Goal: Task Accomplishment & Management: Complete application form

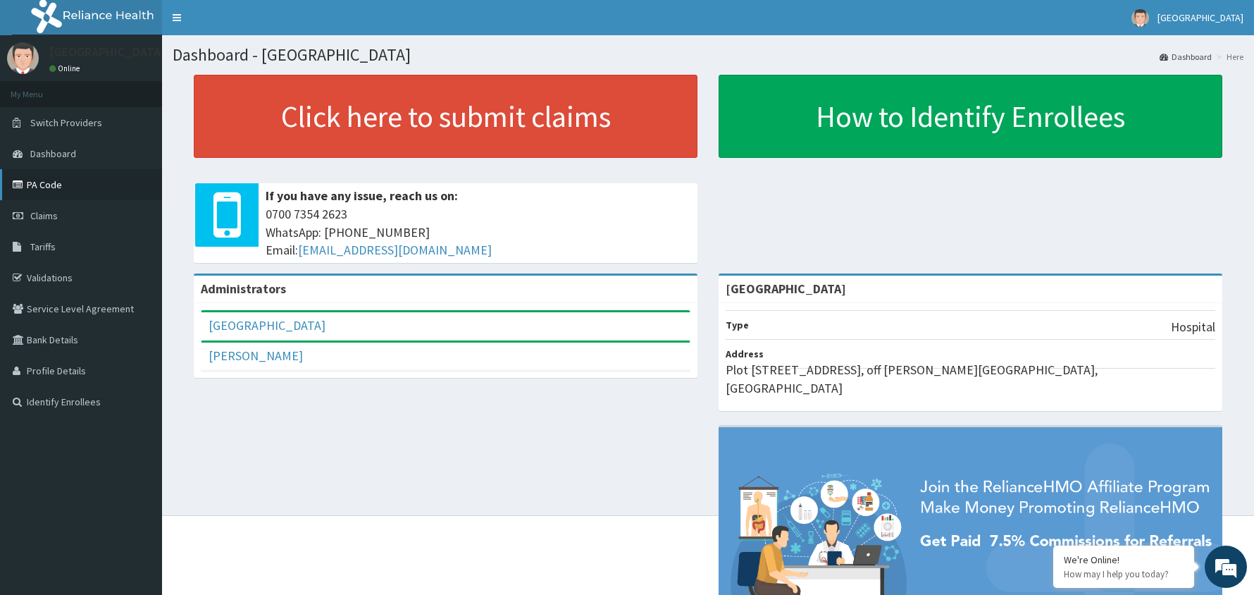
click at [42, 183] on link "PA Code" at bounding box center [81, 184] width 162 height 31
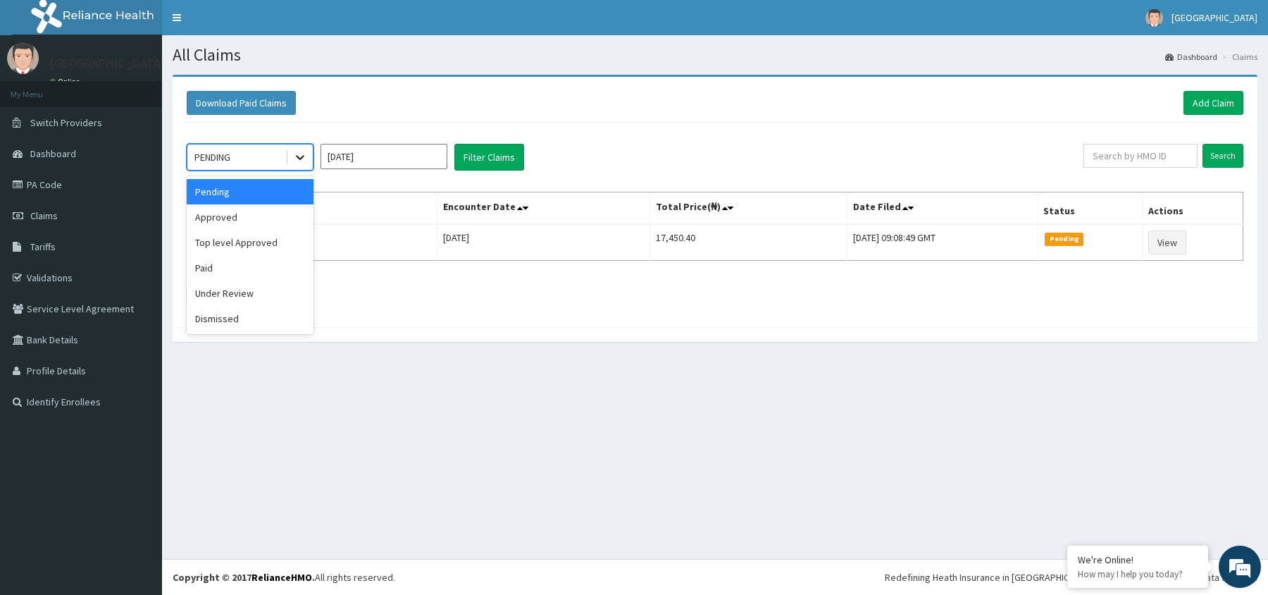
click at [300, 158] on icon at bounding box center [300, 157] width 14 height 14
click at [243, 217] on div "Approved" at bounding box center [250, 216] width 127 height 25
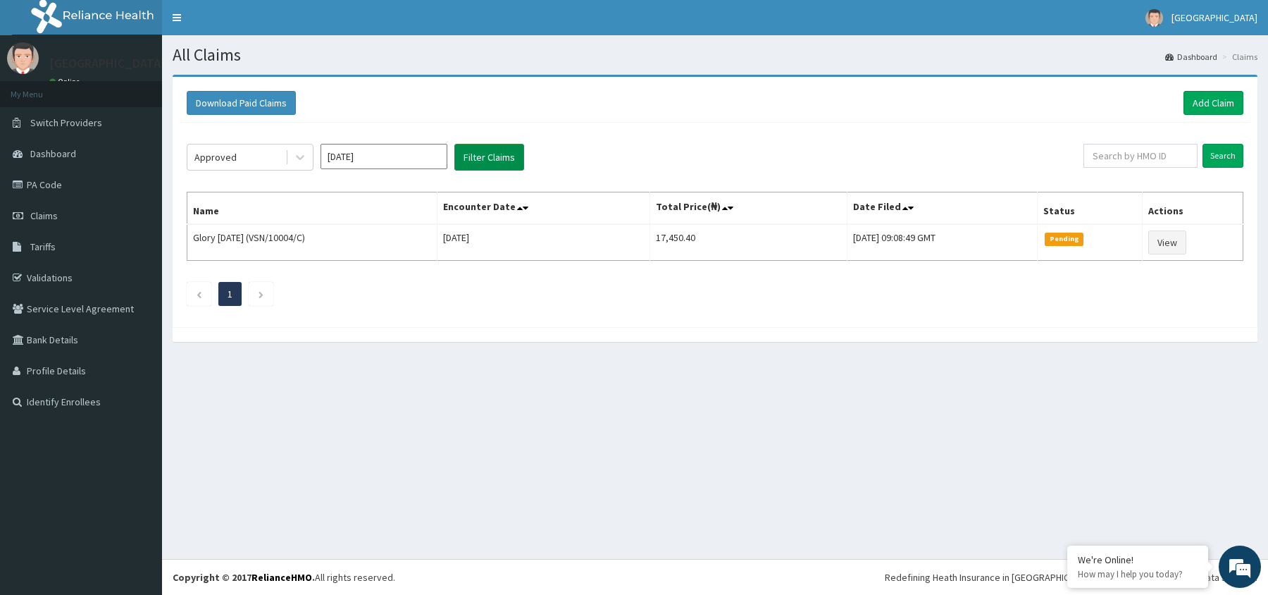
click at [502, 153] on button "Filter Claims" at bounding box center [490, 157] width 70 height 27
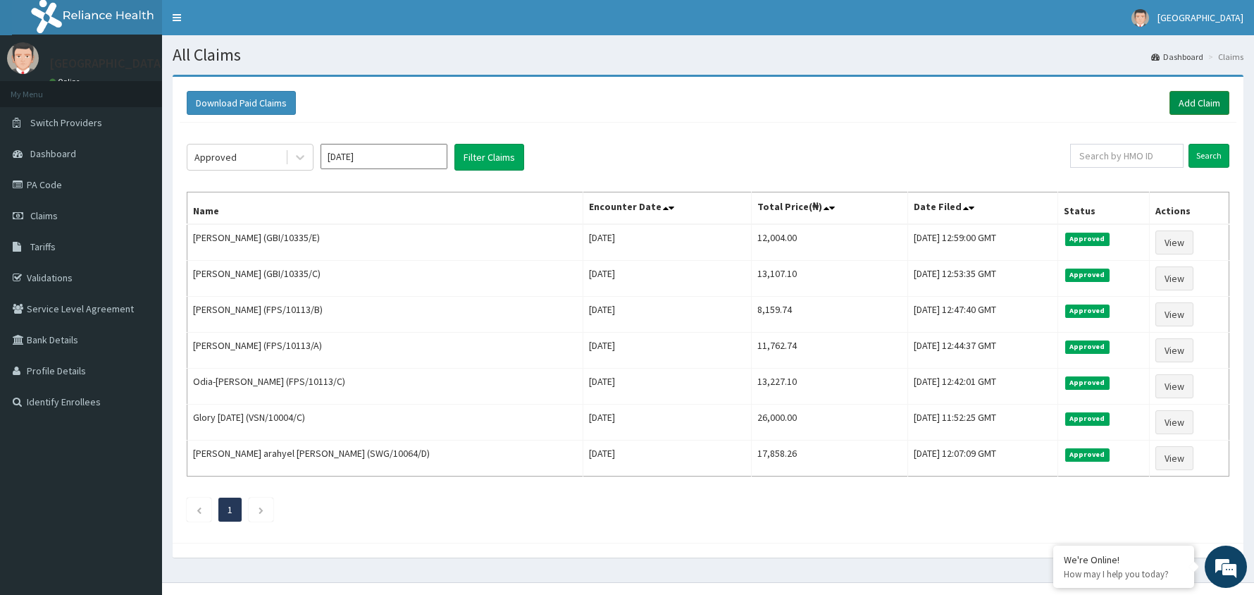
click at [1199, 99] on link "Add Claim" at bounding box center [1200, 103] width 60 height 24
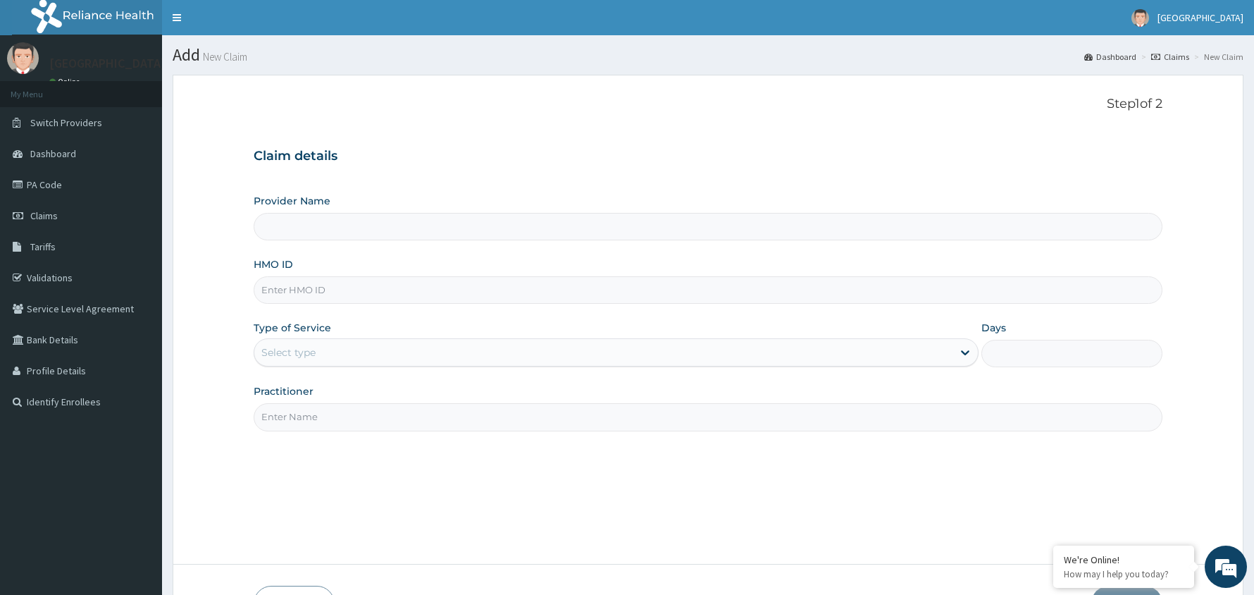
type input "Manila Prime Hospital"
click at [340, 286] on input "HMO ID" at bounding box center [708, 289] width 909 height 27
type input "AIE/10005/B"
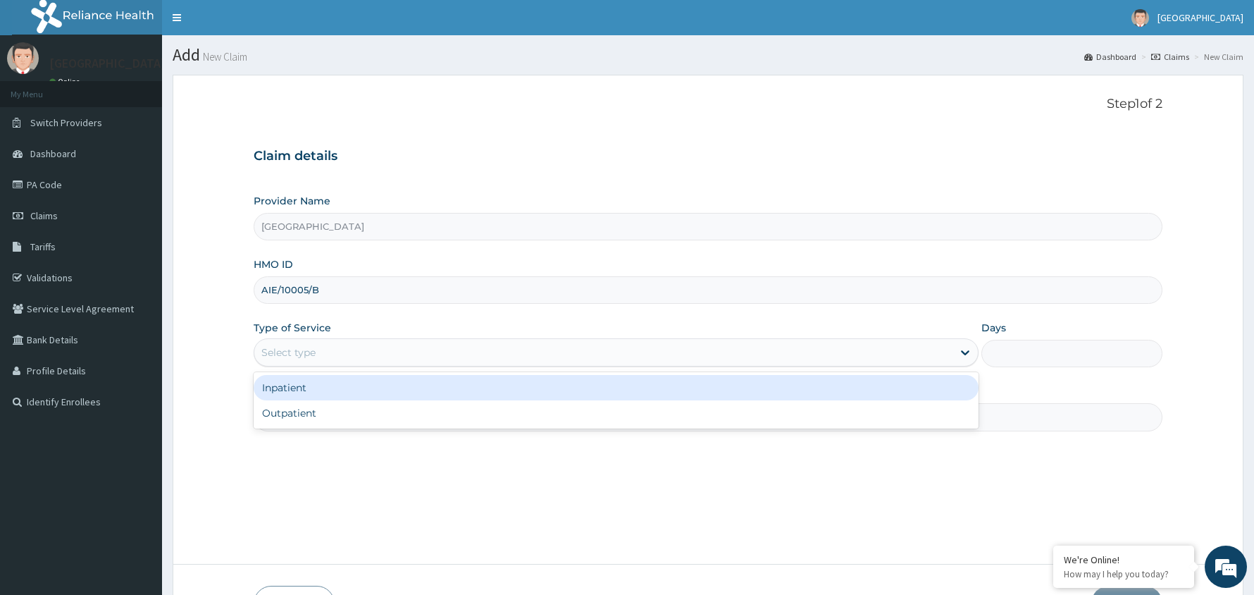
click at [386, 350] on div "Select type" at bounding box center [603, 352] width 698 height 23
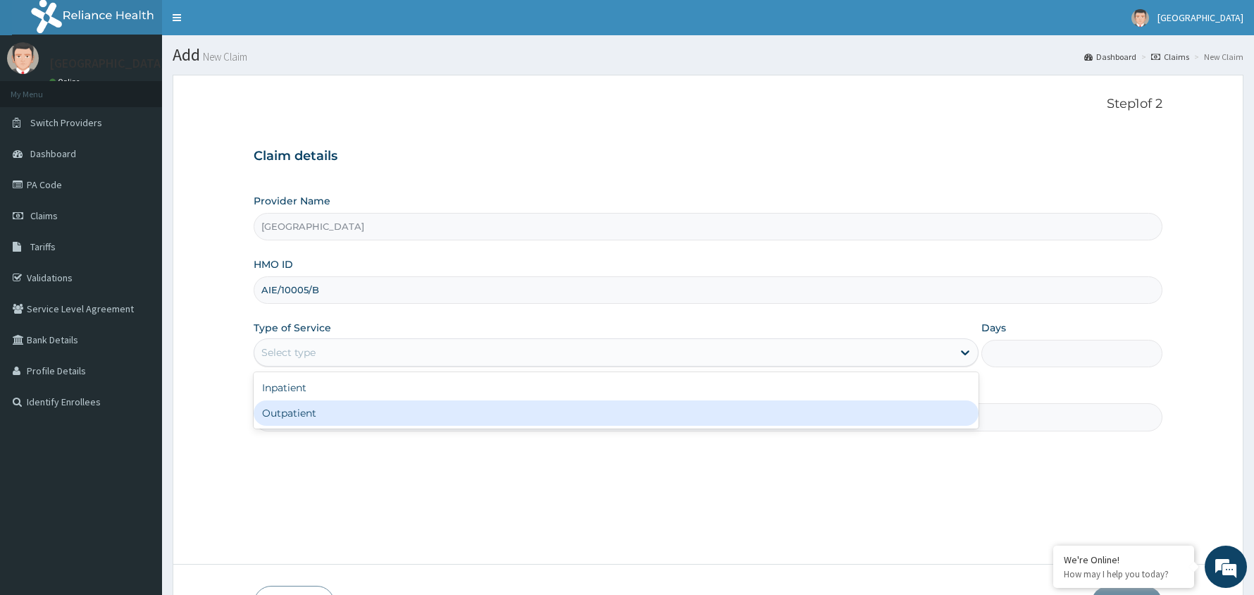
click at [355, 421] on div "Outpatient" at bounding box center [616, 412] width 725 height 25
type input "1"
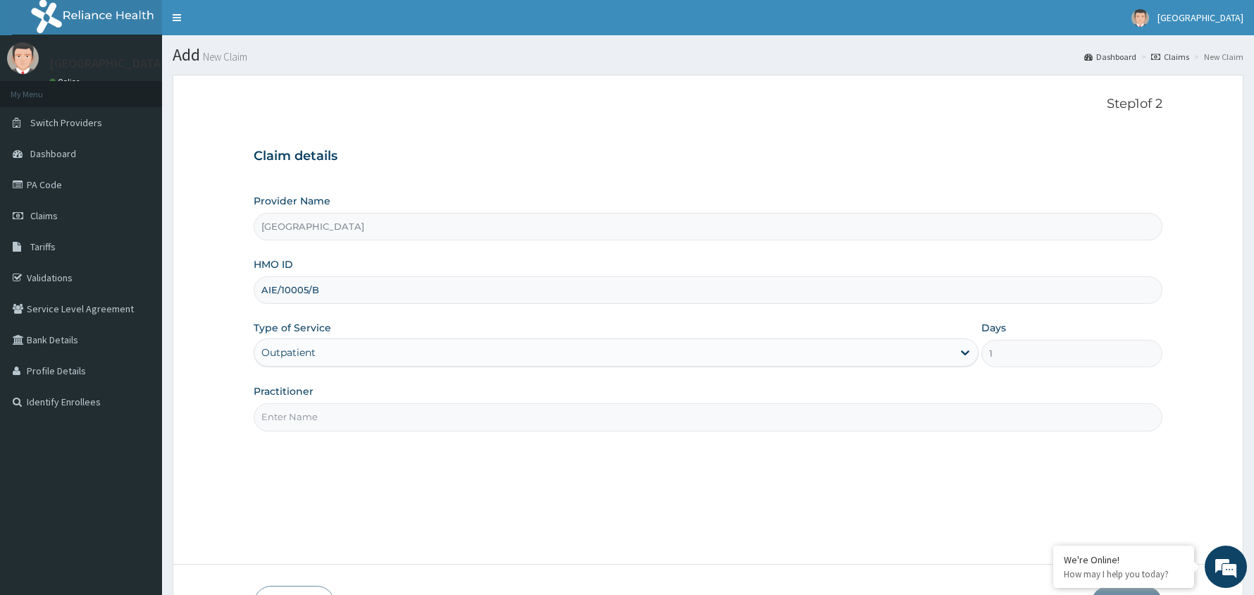
click at [352, 426] on input "Practitioner" at bounding box center [708, 416] width 909 height 27
type input "Dr Musa"
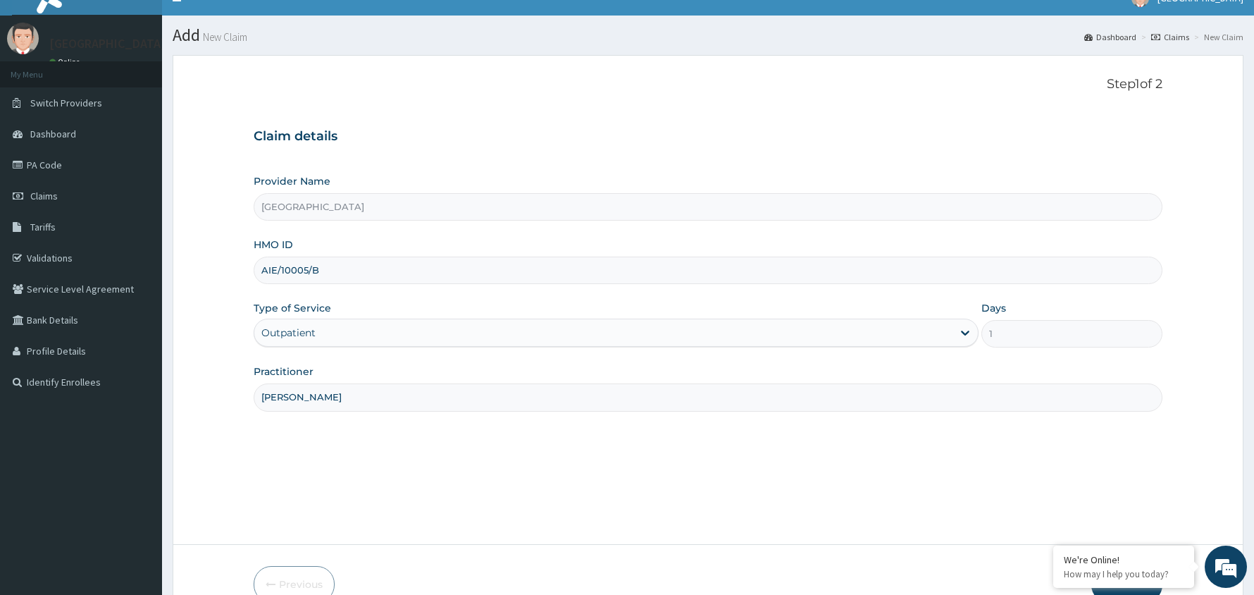
scroll to position [97, 0]
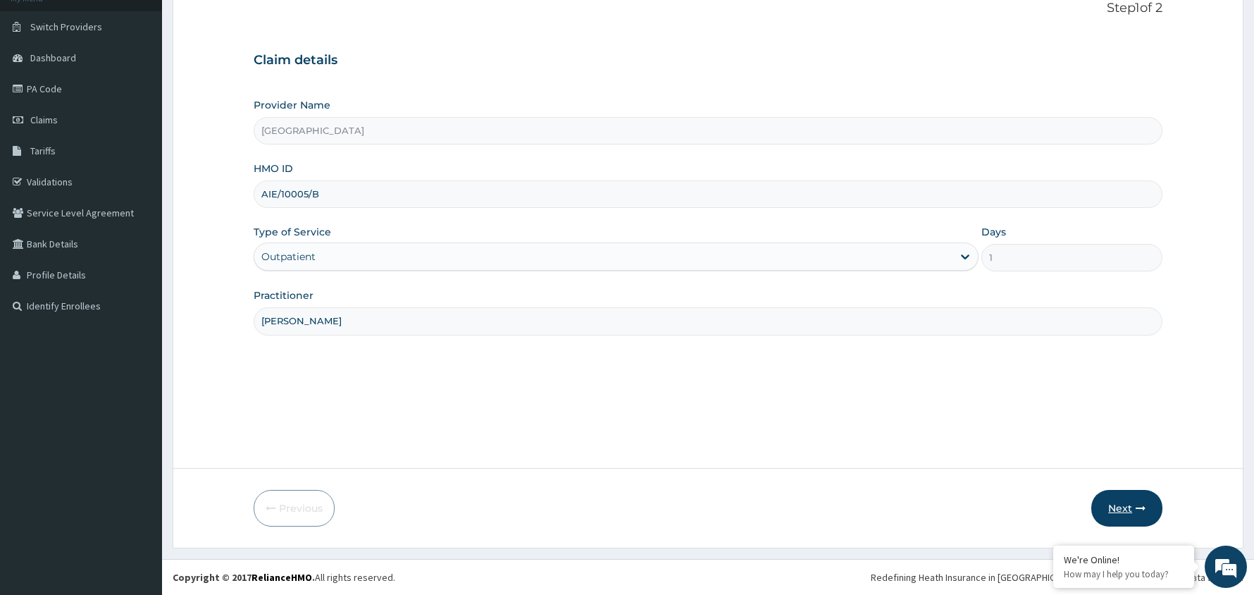
click at [1117, 505] on button "Next" at bounding box center [1127, 508] width 71 height 37
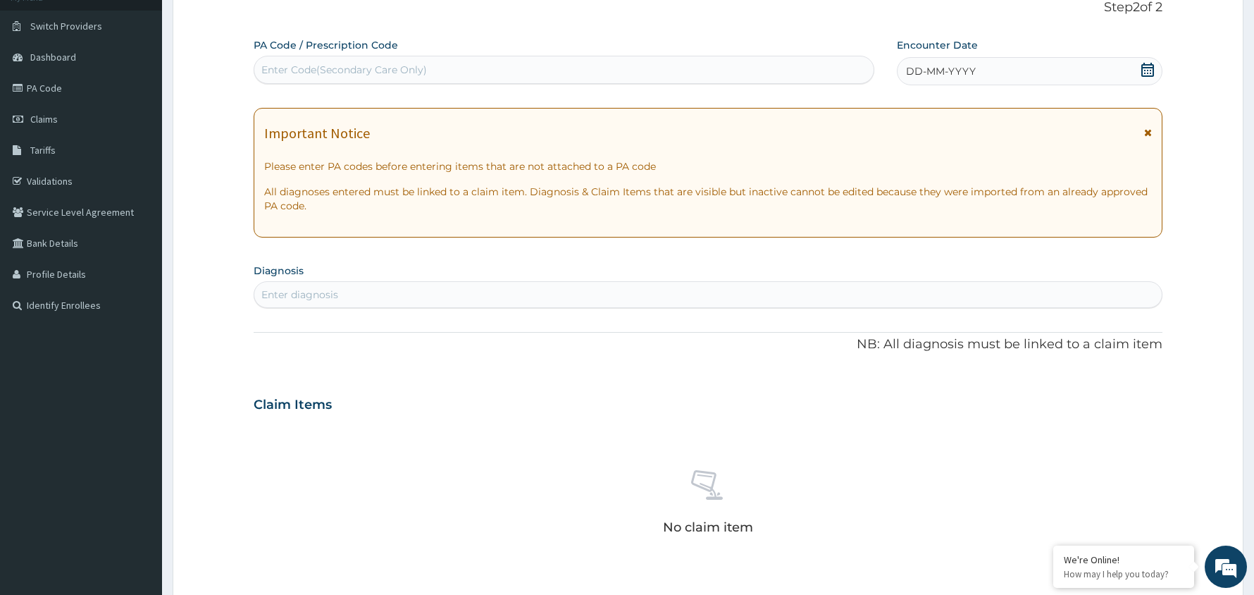
click at [441, 59] on div "Enter Code(Secondary Care Only)" at bounding box center [563, 69] width 619 height 23
paste input "PA/C0B54F"
type input "PA/C0B54F"
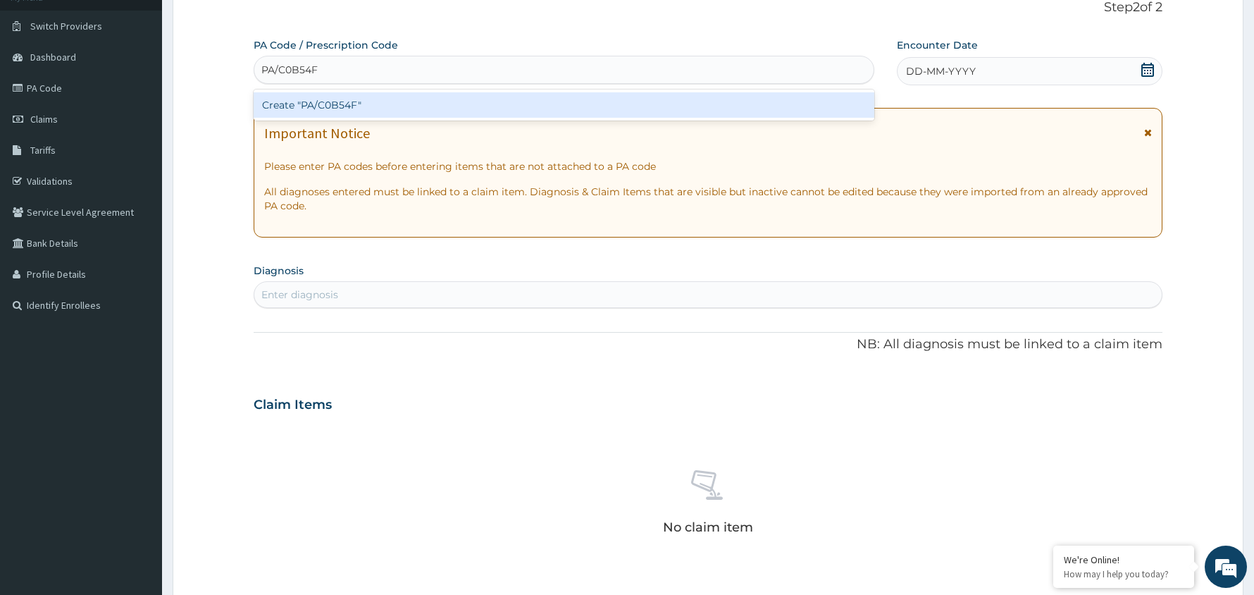
click at [333, 103] on div "Create "PA/C0B54F"" at bounding box center [564, 104] width 621 height 25
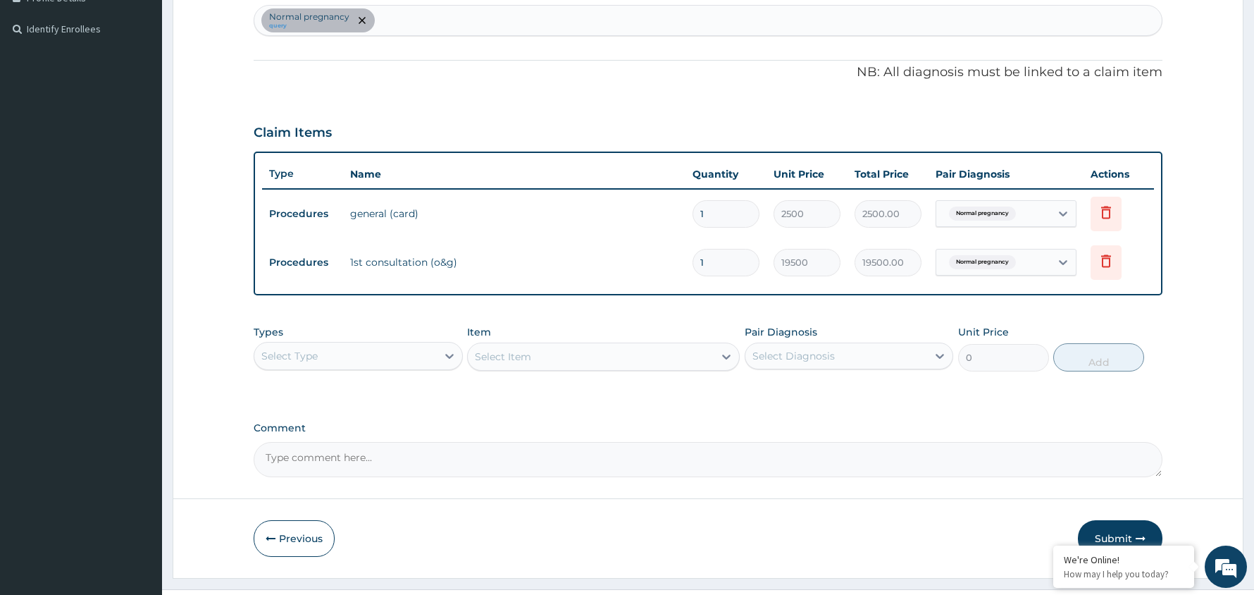
scroll to position [404, 0]
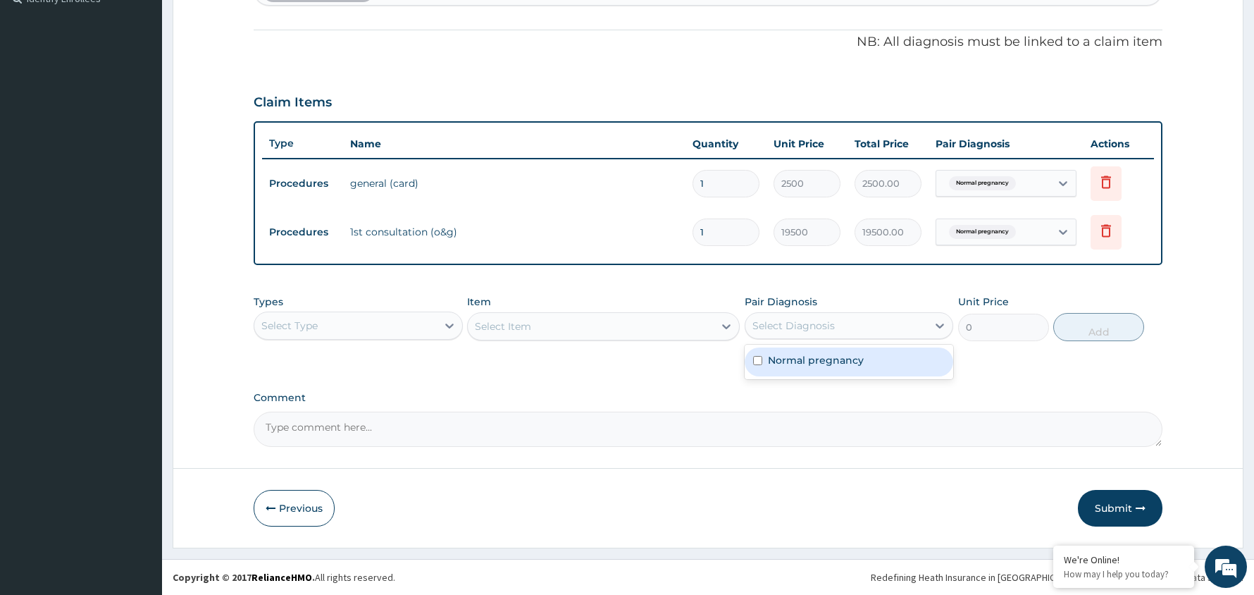
click at [902, 327] on div "Select Diagnosis" at bounding box center [837, 325] width 183 height 23
click at [861, 353] on label "Normal pregnancy" at bounding box center [816, 360] width 96 height 14
checkbox input "true"
click at [444, 320] on icon at bounding box center [450, 326] width 14 height 14
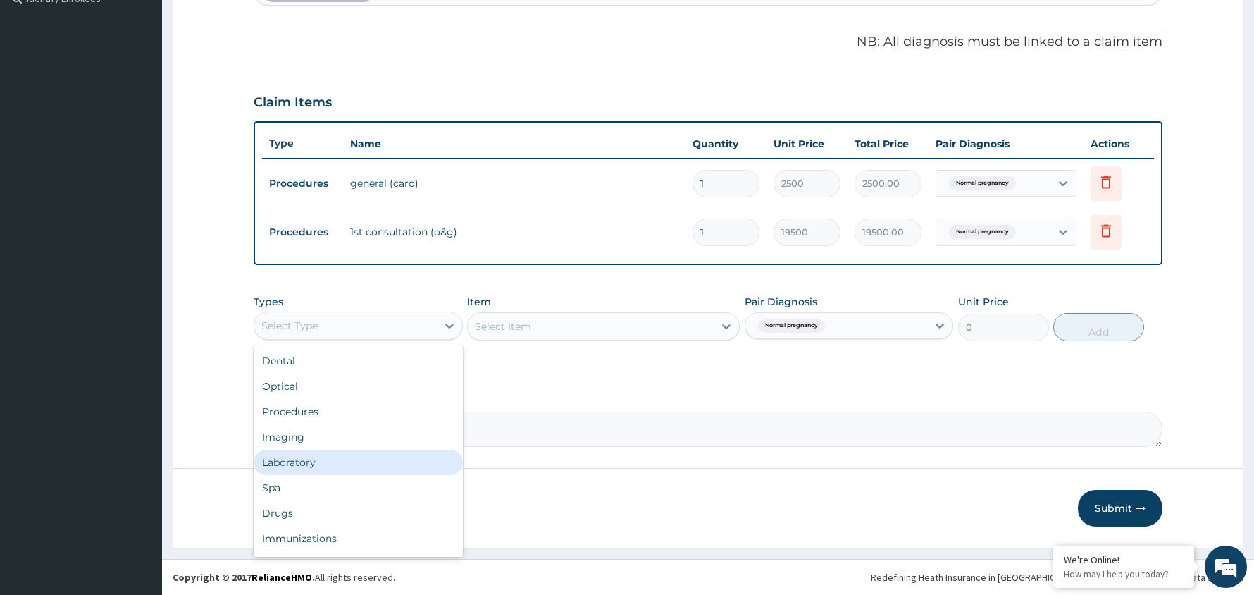
click at [381, 455] on div "Laboratory" at bounding box center [358, 462] width 209 height 25
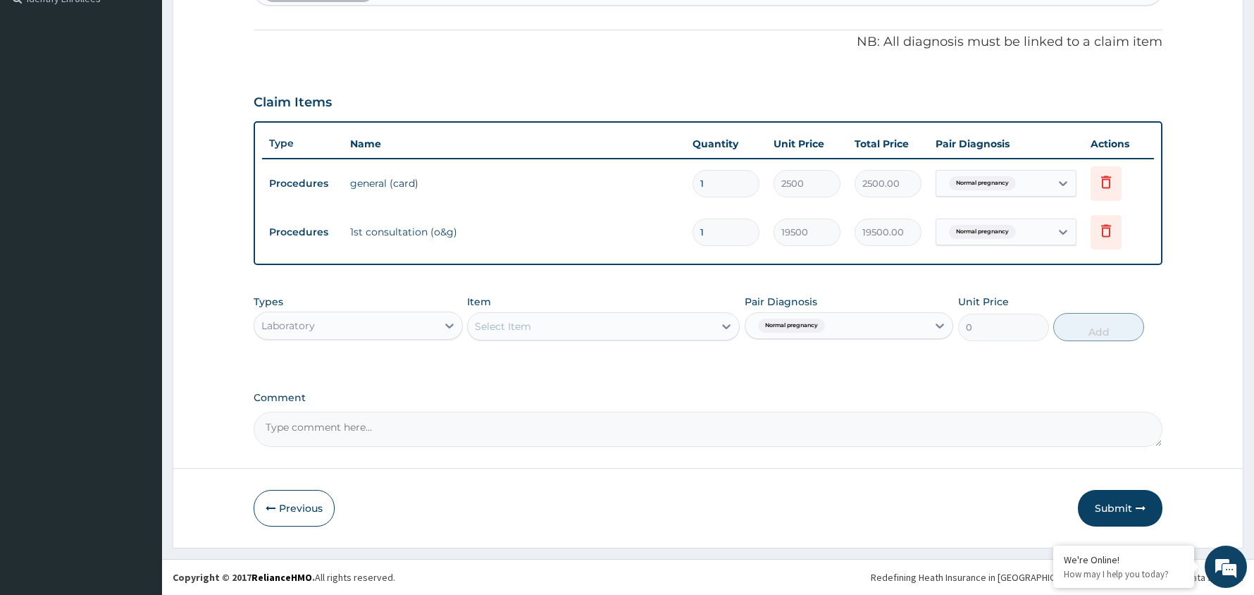
click at [588, 327] on div "Select Item" at bounding box center [591, 326] width 246 height 23
type input "P"
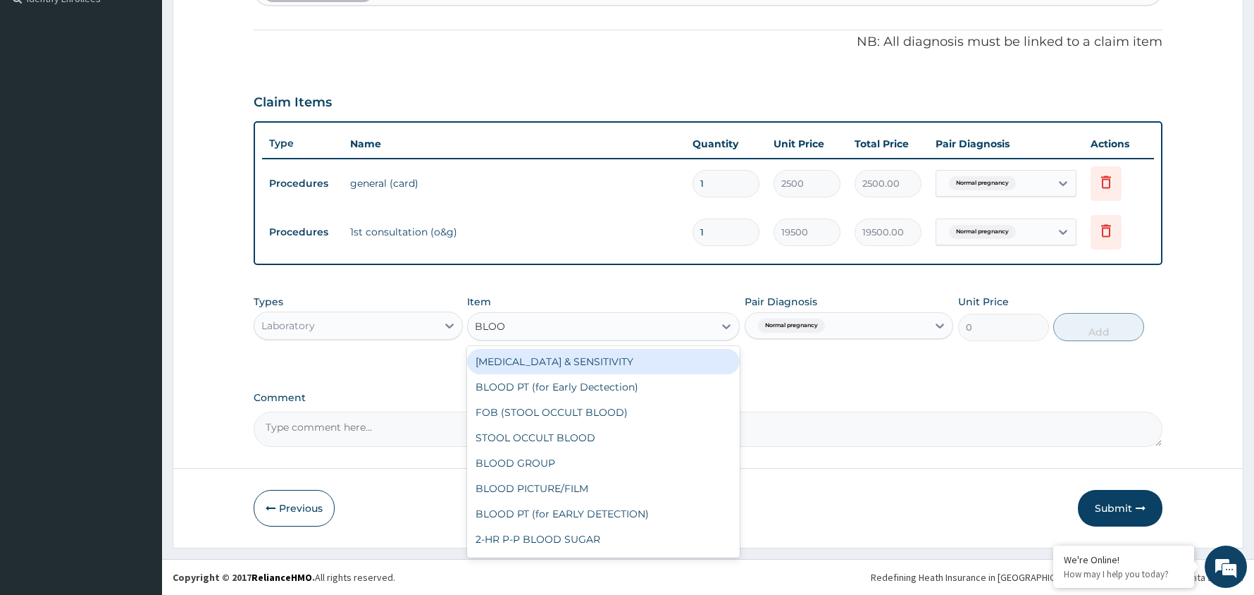
type input "BLOOD"
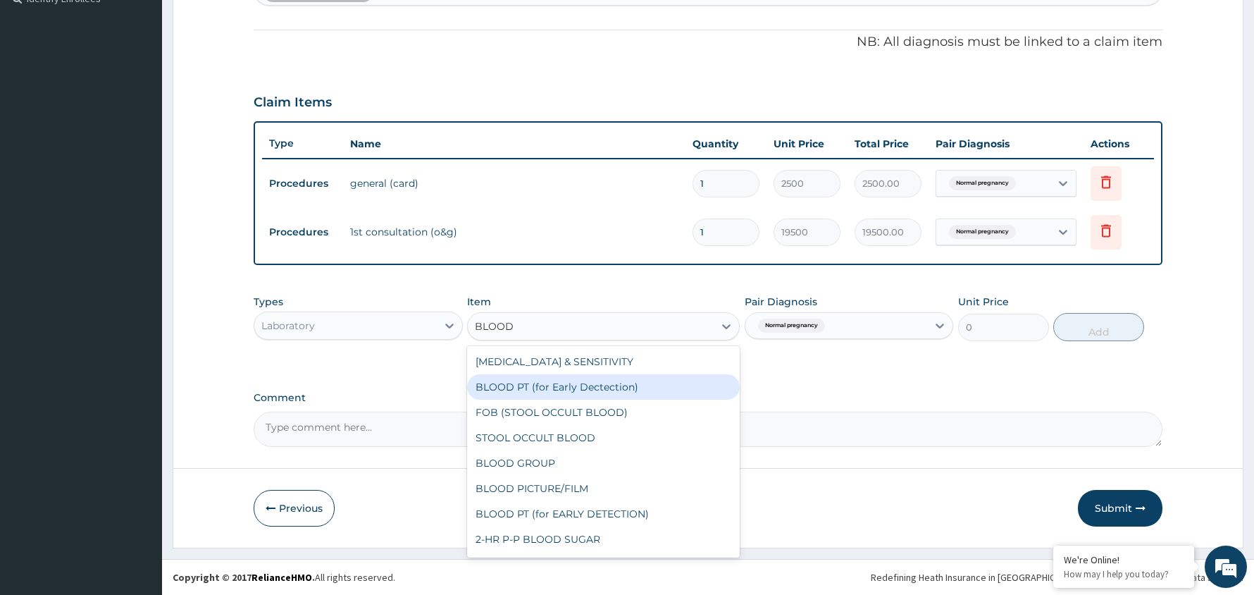
click at [604, 386] on div "BLOOD PT (for Early Dectection)" at bounding box center [603, 386] width 273 height 25
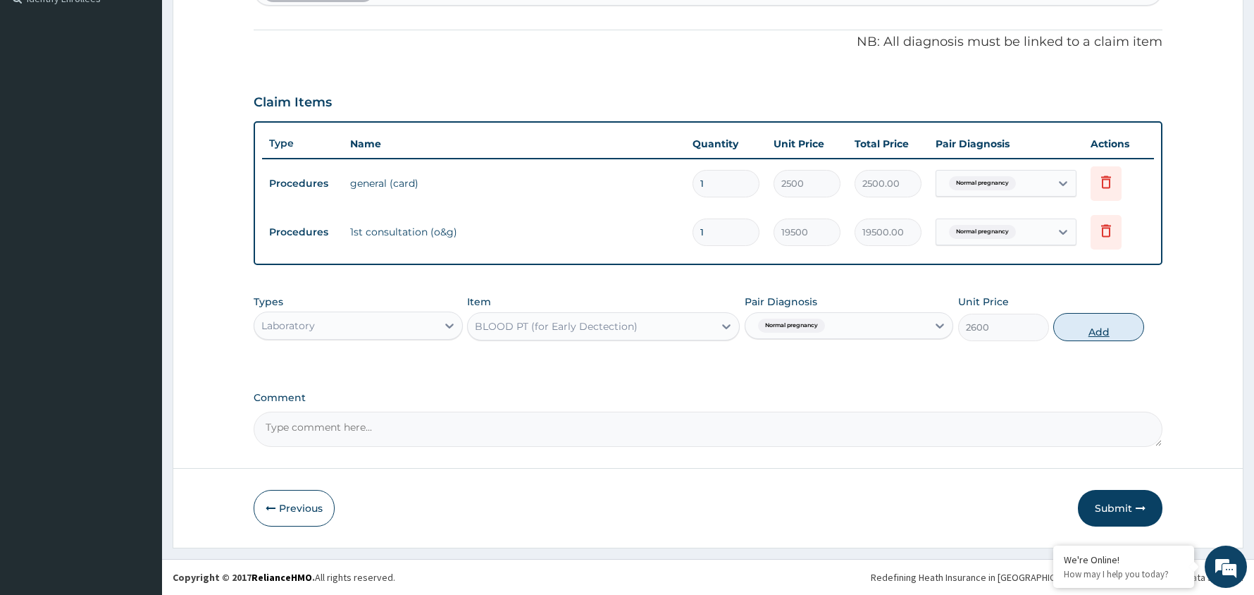
click at [1098, 328] on button "Add" at bounding box center [1099, 327] width 91 height 28
type input "0"
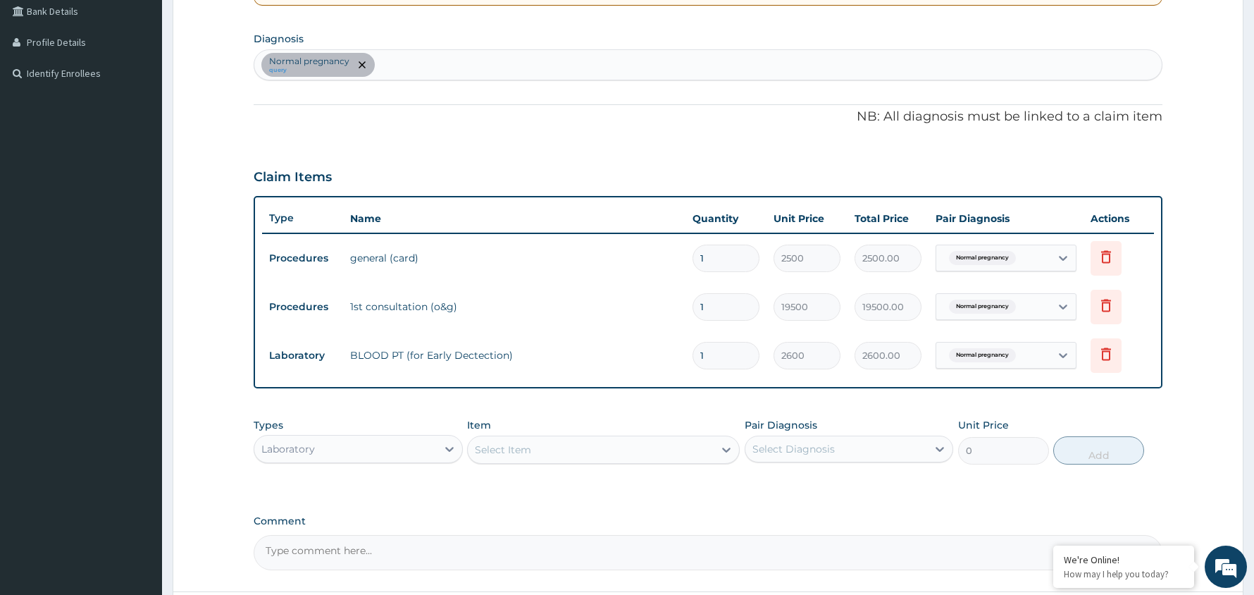
scroll to position [316, 0]
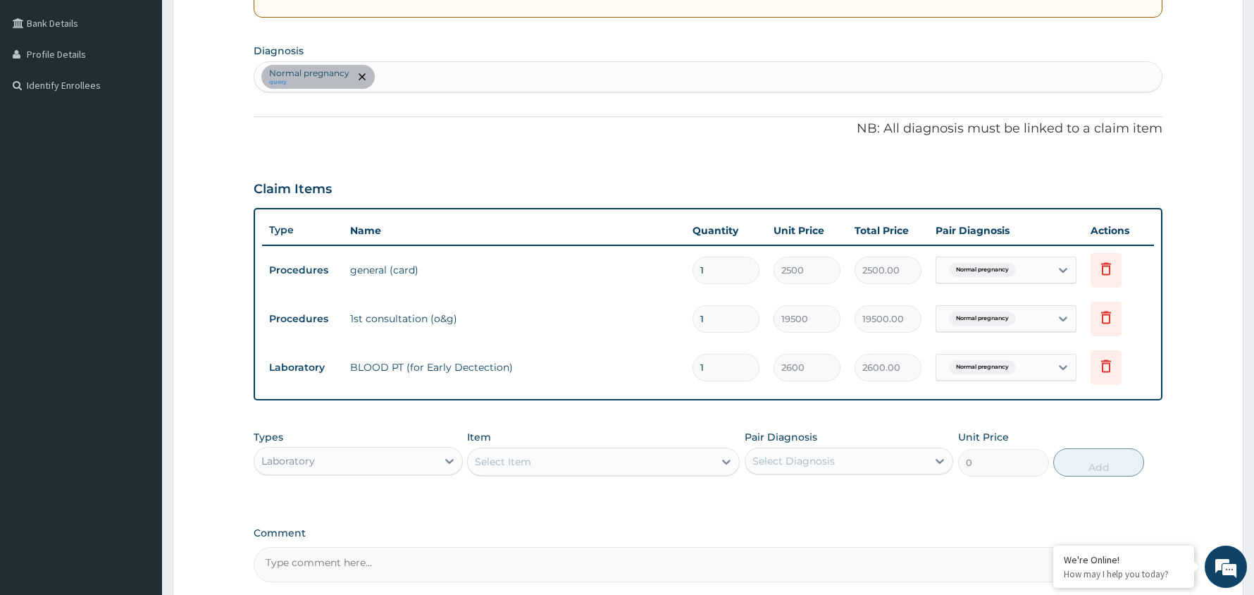
click at [475, 75] on div "Normal pregnancy query" at bounding box center [708, 77] width 908 height 30
type input "MALARIA"
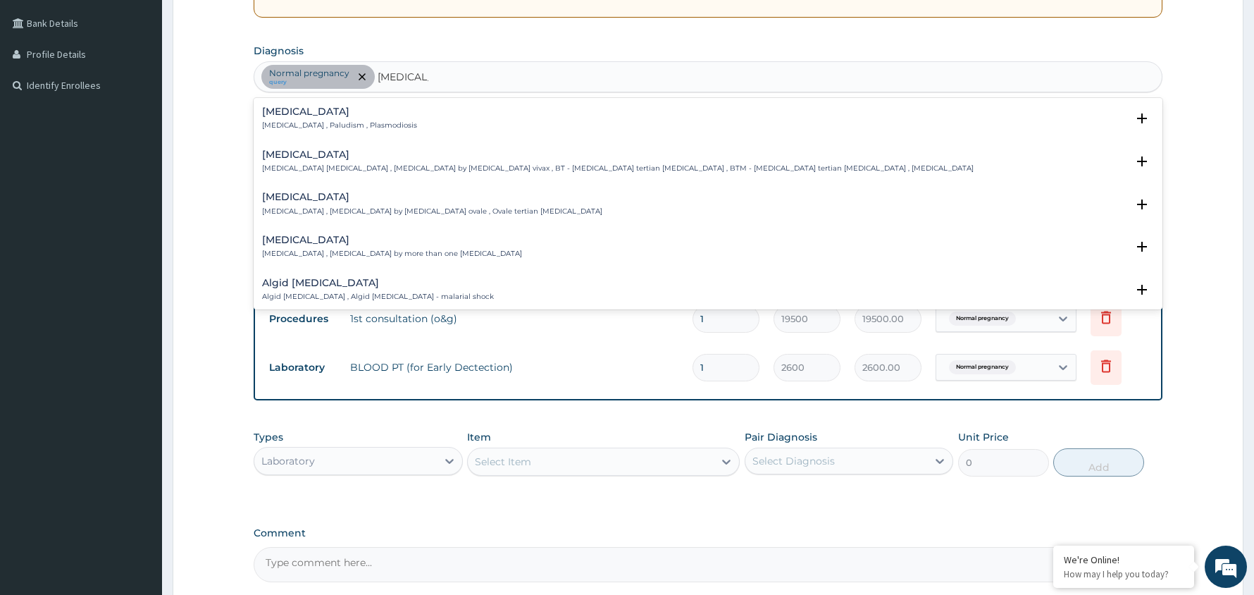
click at [310, 119] on div "Malaria Malaria , Paludism , Plasmodiosis" at bounding box center [339, 118] width 155 height 25
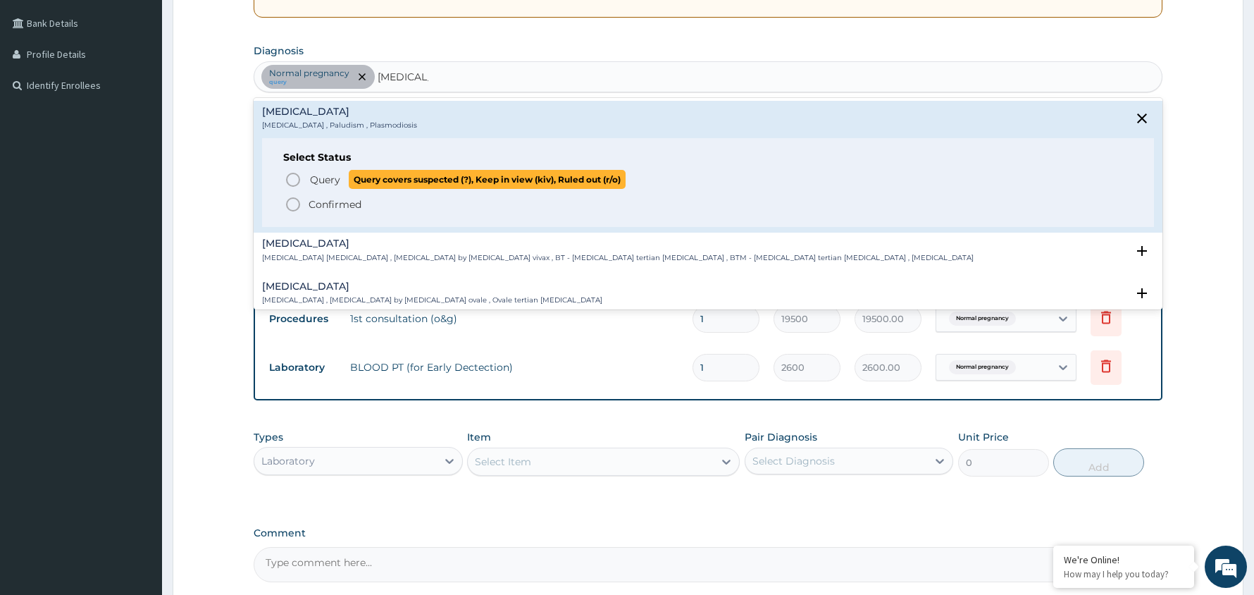
click at [292, 178] on icon "status option query" at bounding box center [293, 179] width 17 height 17
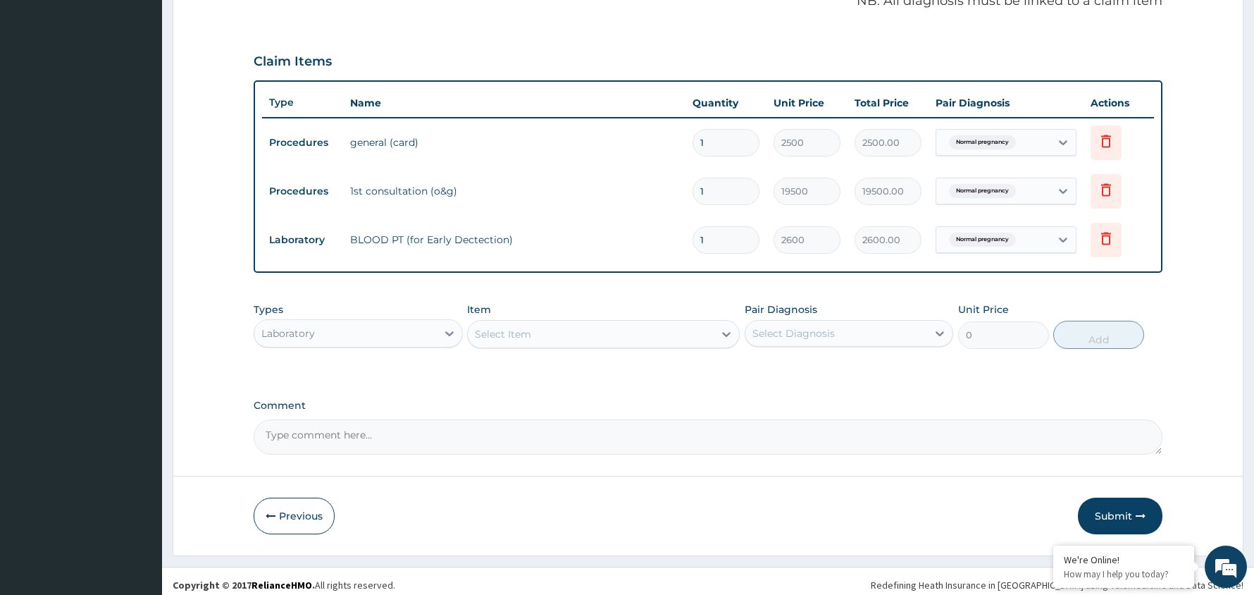
scroll to position [452, 0]
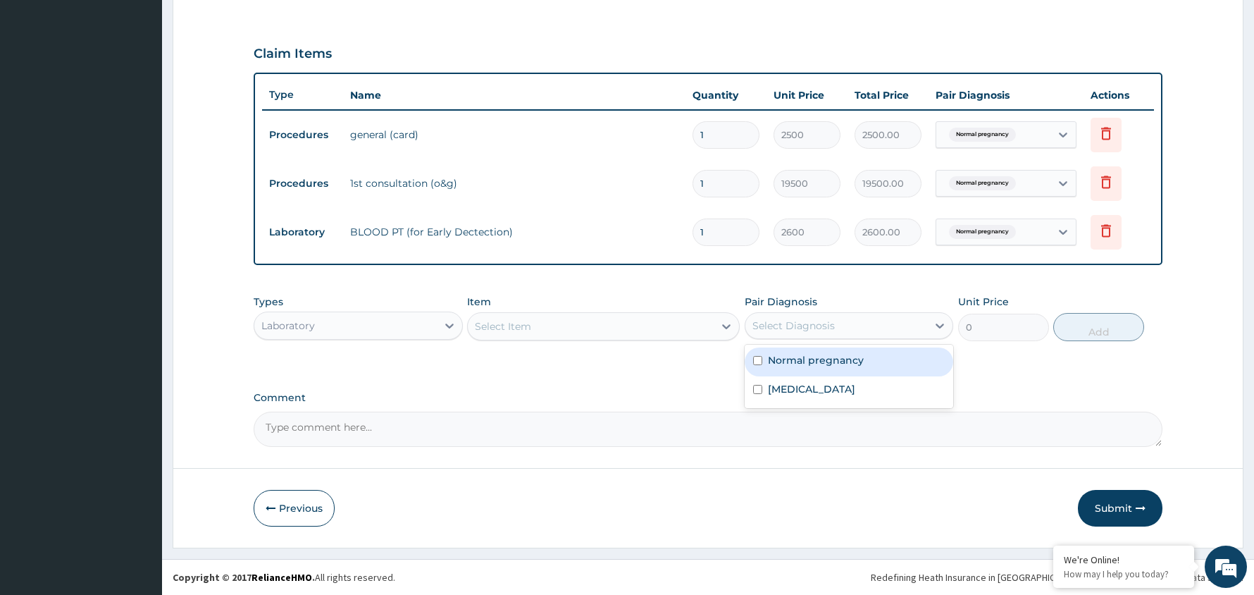
click at [925, 320] on div "Select Diagnosis" at bounding box center [837, 325] width 183 height 23
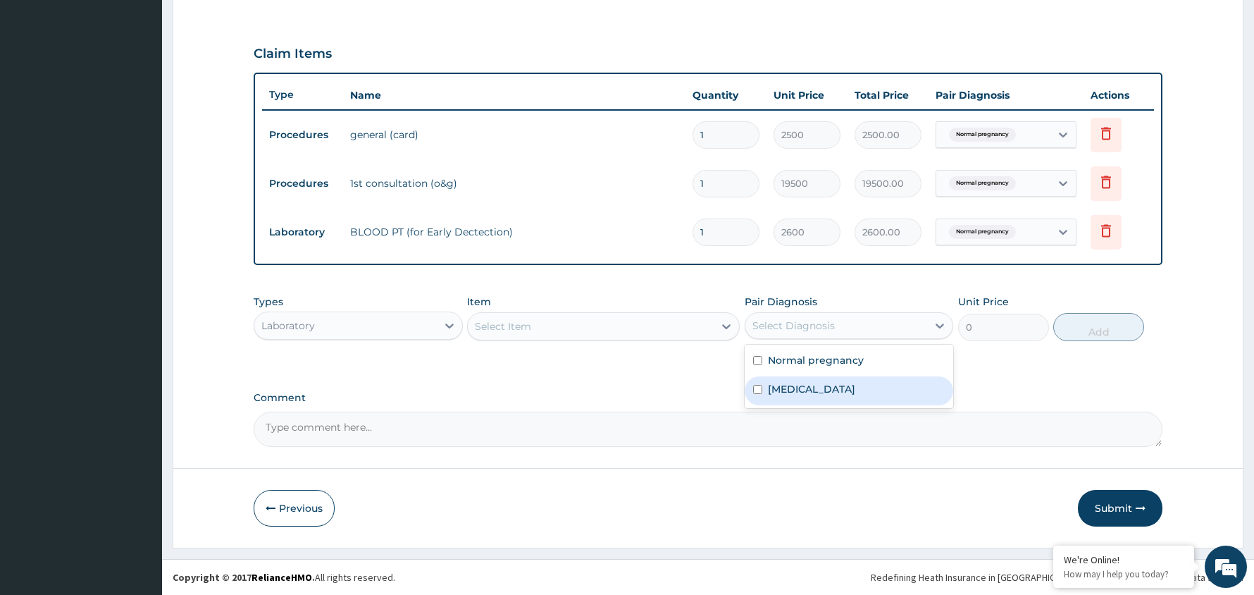
click at [829, 393] on div "Malaria" at bounding box center [849, 390] width 209 height 29
checkbox input "true"
click at [550, 324] on div "Select Item" at bounding box center [591, 326] width 246 height 23
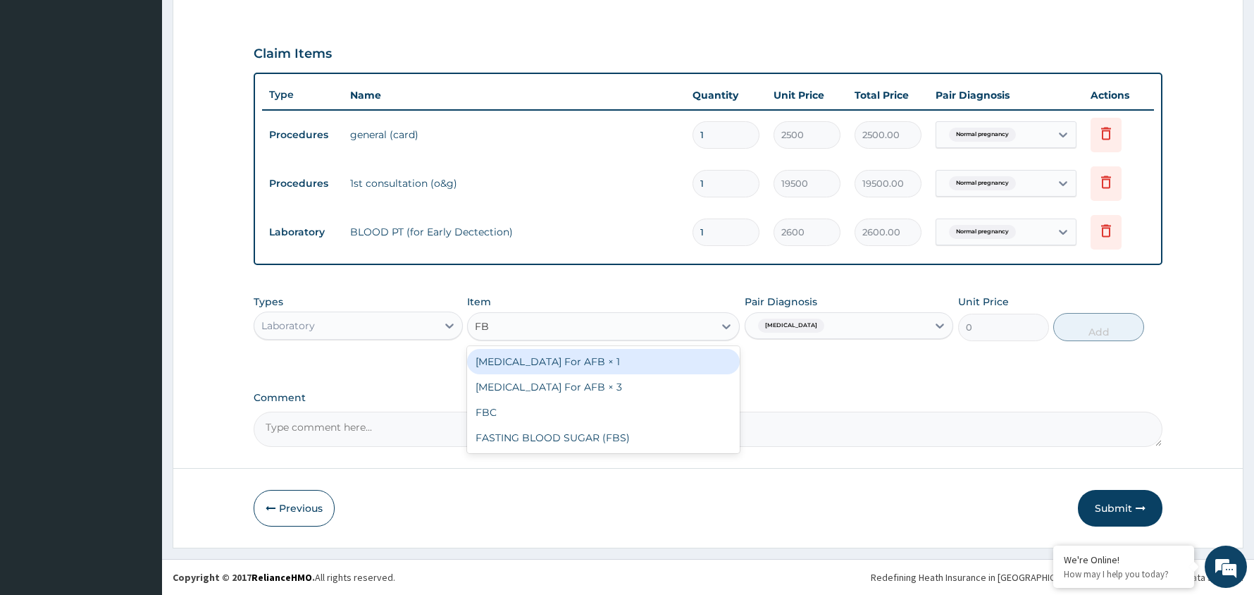
type input "FBC"
click at [552, 367] on div "FBC" at bounding box center [603, 361] width 273 height 25
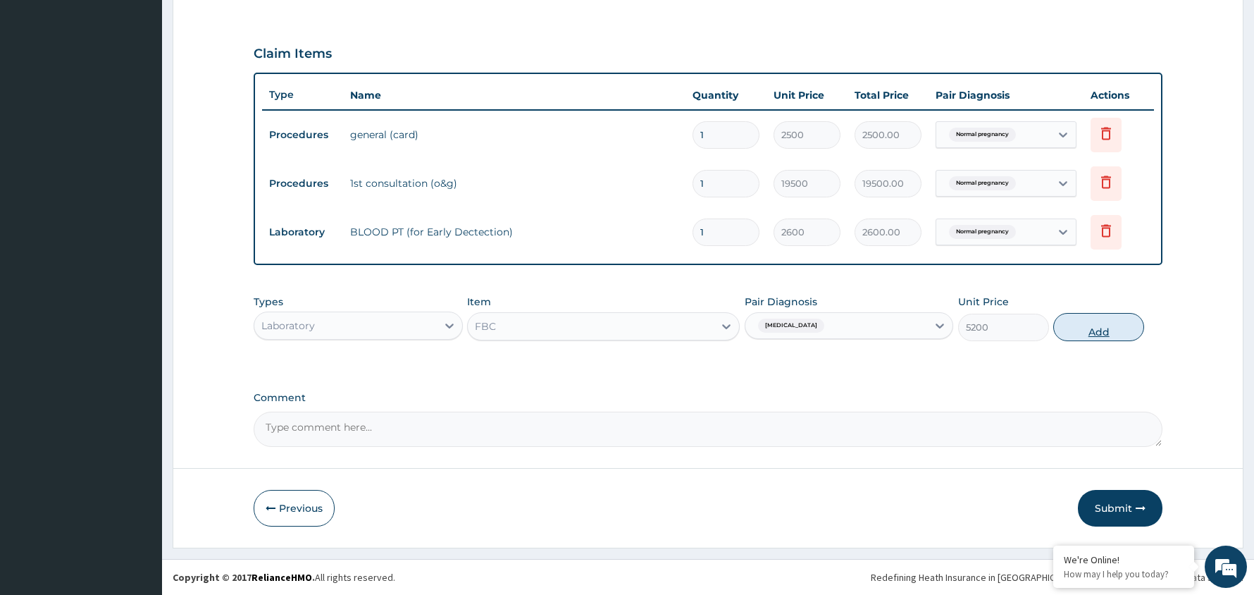
click at [1097, 331] on button "Add" at bounding box center [1099, 327] width 91 height 28
type input "0"
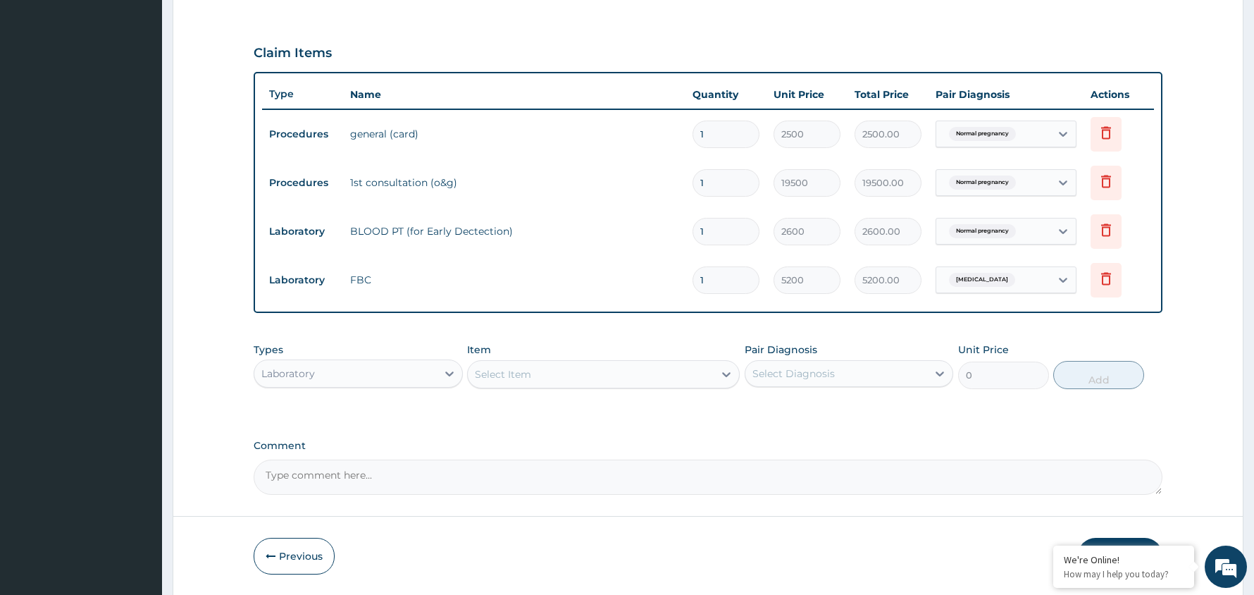
click at [688, 373] on div "Select Item" at bounding box center [591, 374] width 246 height 23
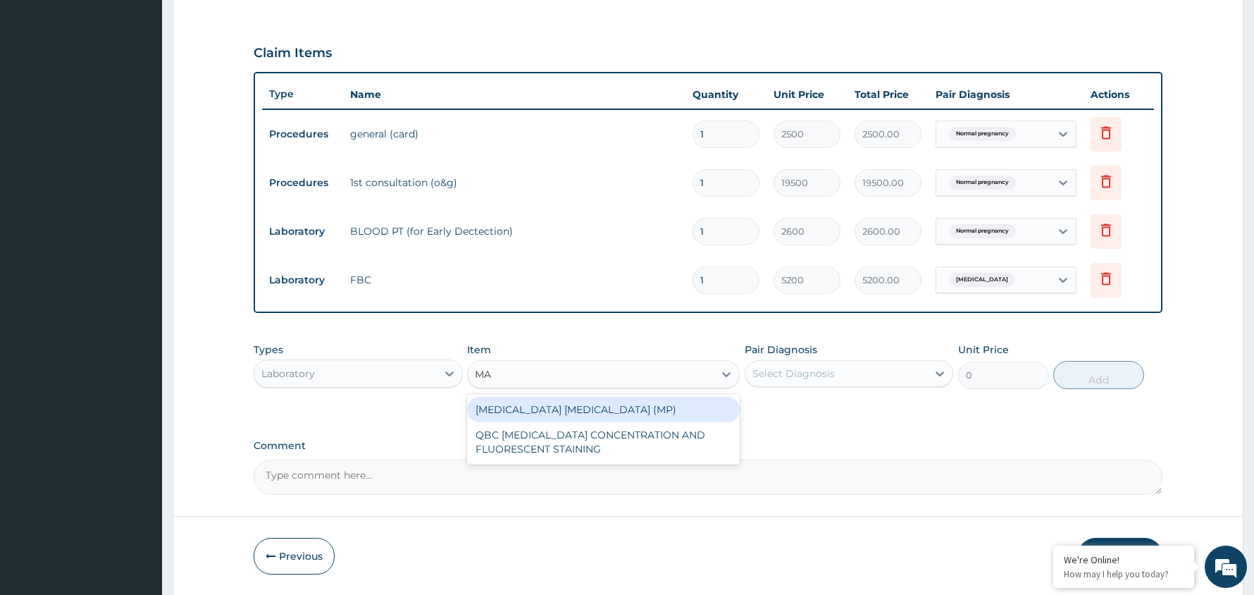
type input "MAL"
click at [578, 409] on div "MALARIA PARASITE (MP)" at bounding box center [603, 409] width 273 height 25
type input "1820"
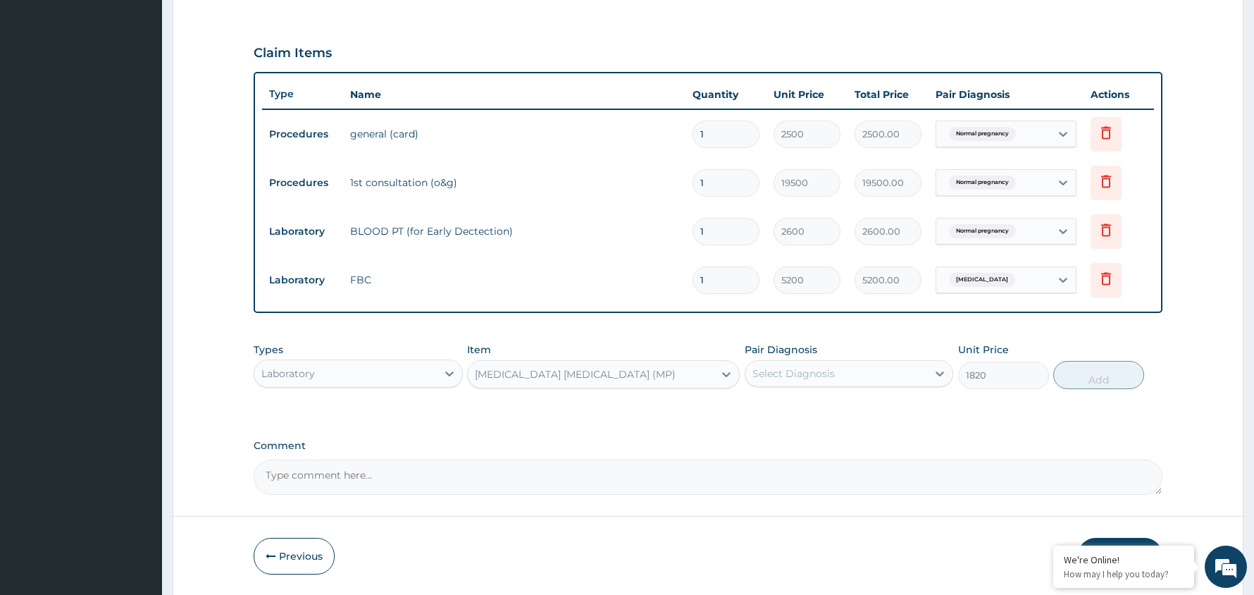
click at [919, 376] on div "Select Diagnosis" at bounding box center [837, 373] width 183 height 23
click at [798, 438] on label "Malaria" at bounding box center [811, 437] width 87 height 14
checkbox input "true"
click at [1100, 378] on button "Add" at bounding box center [1099, 375] width 91 height 28
type input "0"
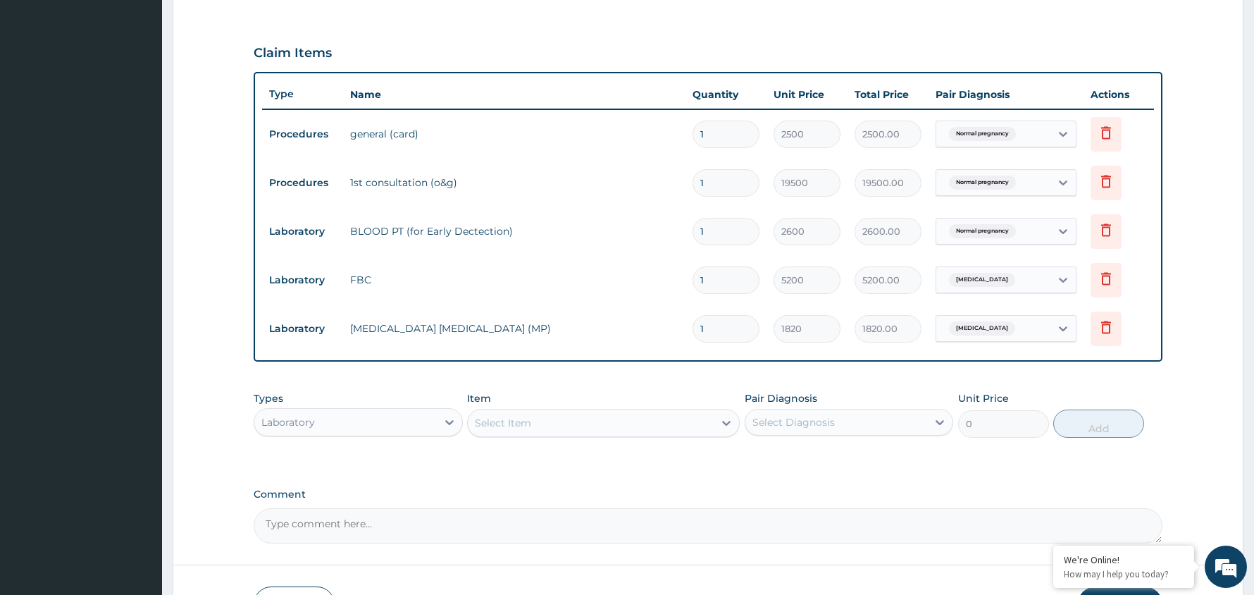
click at [877, 420] on div "Select Diagnosis" at bounding box center [837, 422] width 183 height 23
click at [821, 492] on div "Malaria" at bounding box center [849, 487] width 209 height 29
checkbox input "true"
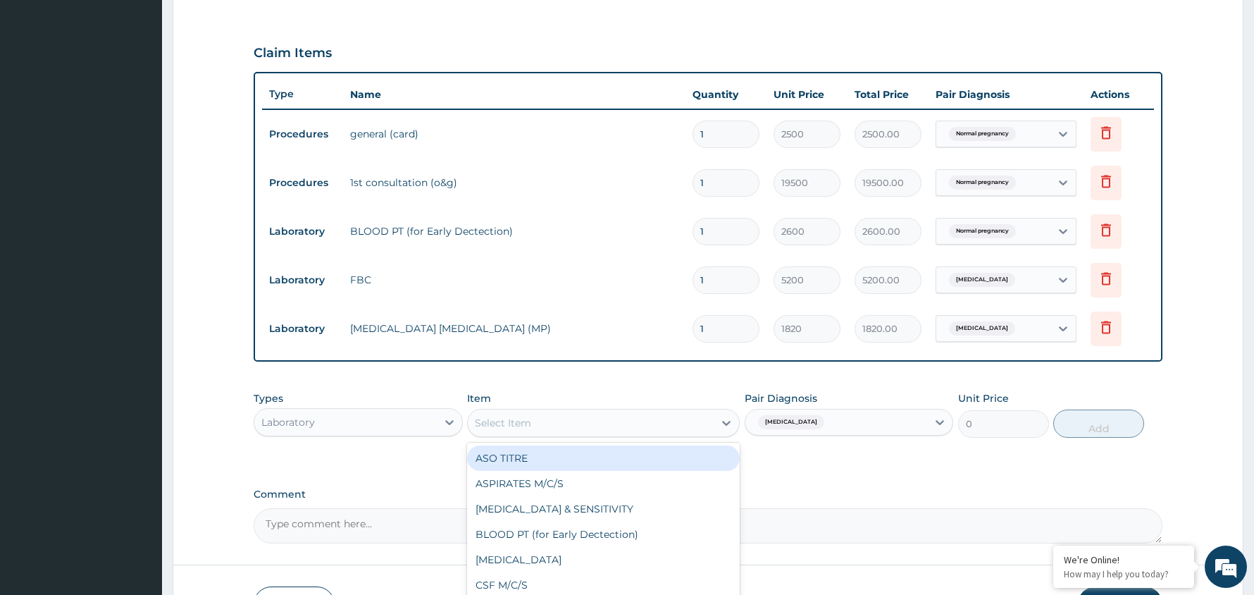
click at [557, 424] on div "Select Item" at bounding box center [591, 423] width 246 height 23
type input "DIFF"
click at [554, 461] on div "WBC DIFFERENTIAL" at bounding box center [603, 457] width 273 height 25
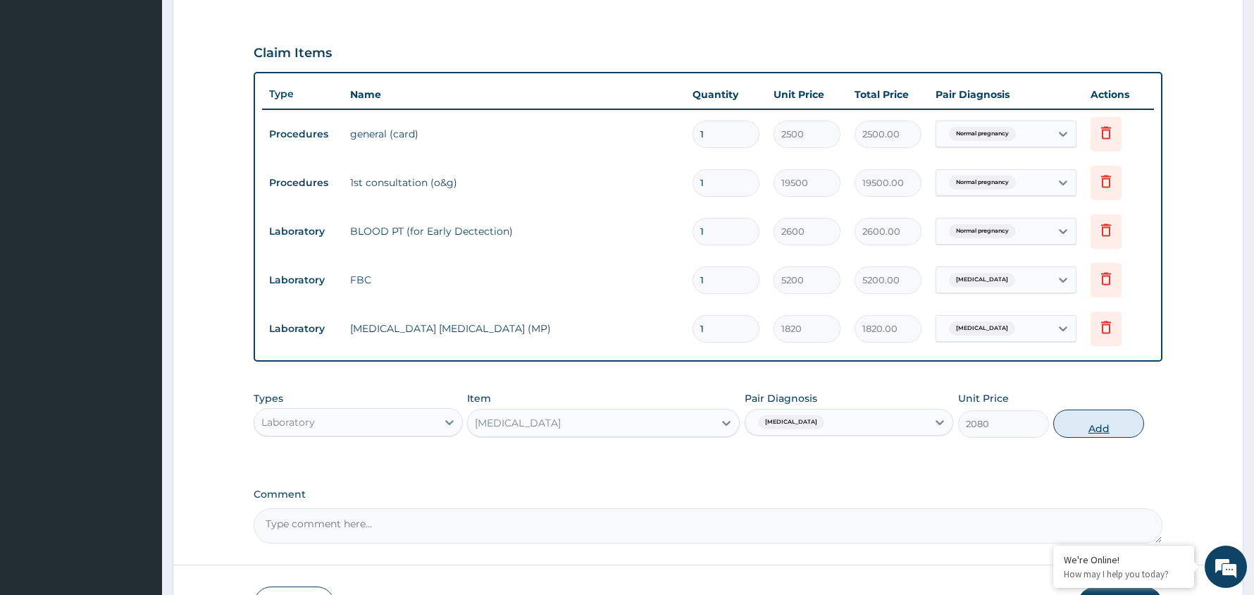
click at [1101, 426] on button "Add" at bounding box center [1099, 423] width 91 height 28
type input "0"
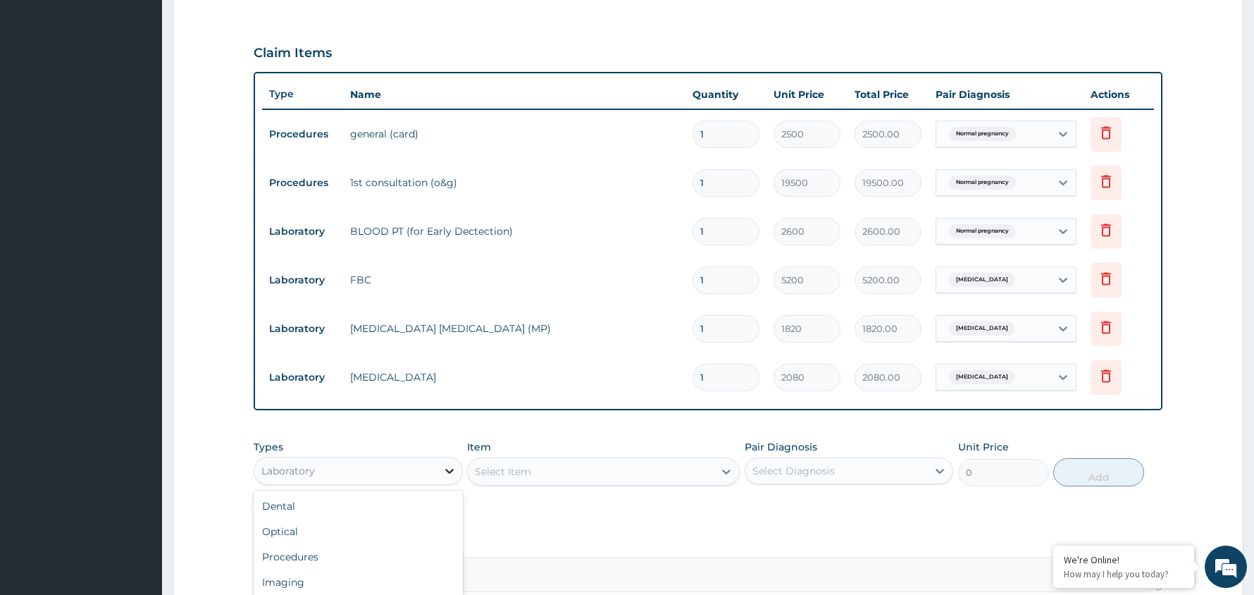
click at [444, 474] on icon at bounding box center [450, 471] width 14 height 14
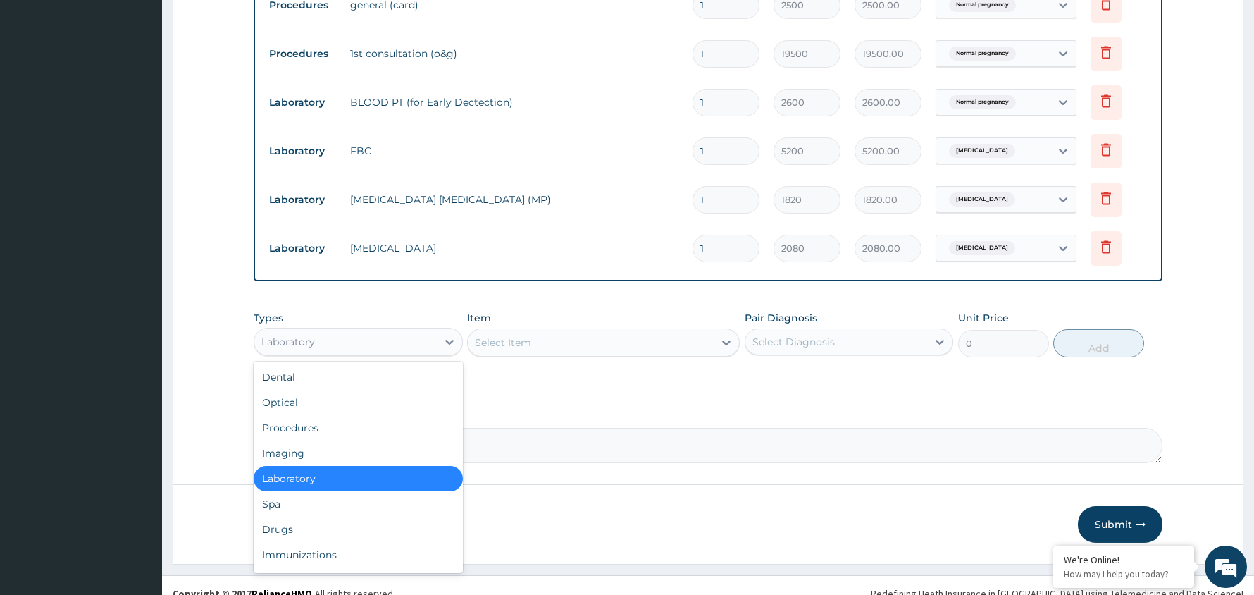
scroll to position [599, 0]
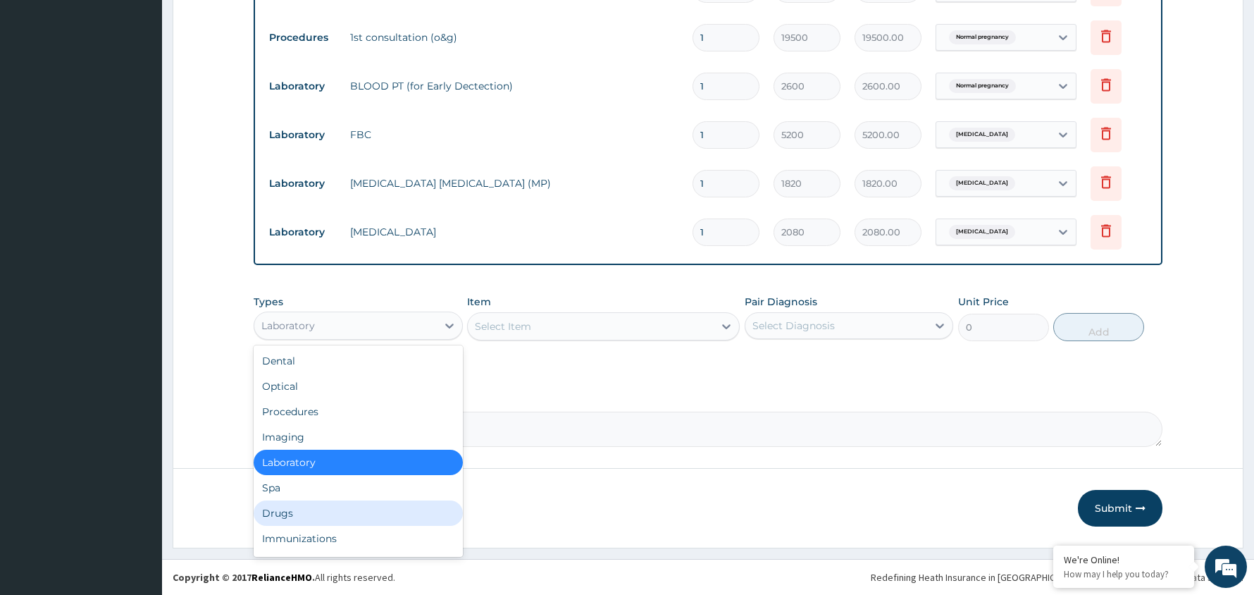
click at [305, 513] on div "Drugs" at bounding box center [358, 512] width 209 height 25
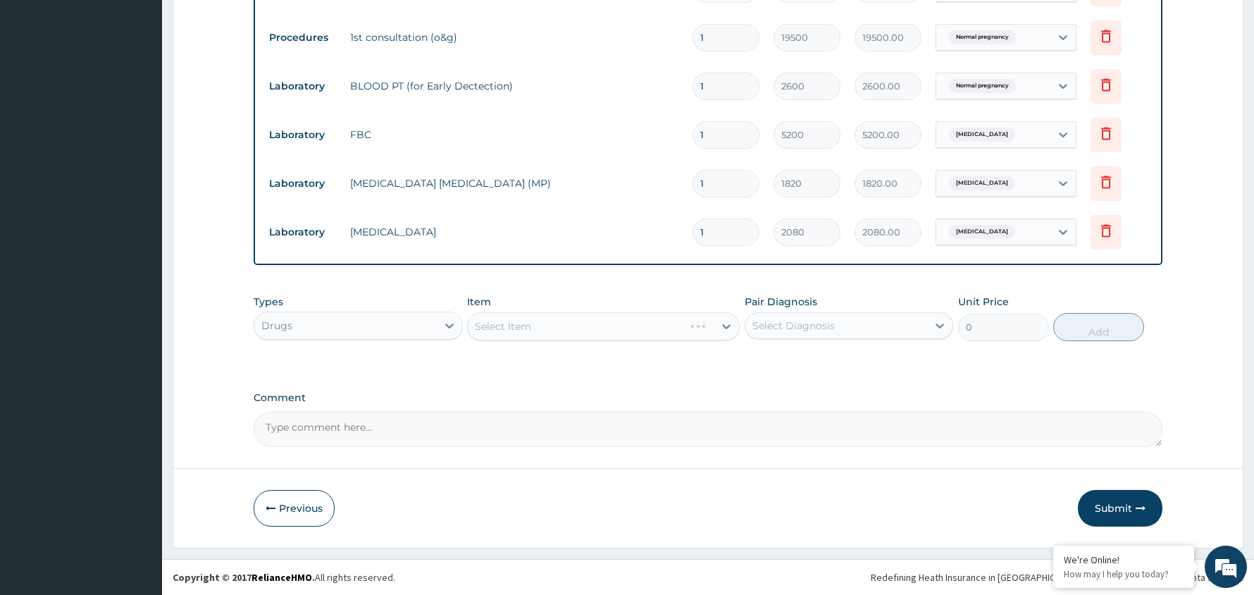
click at [599, 328] on div "Select Item" at bounding box center [603, 326] width 273 height 28
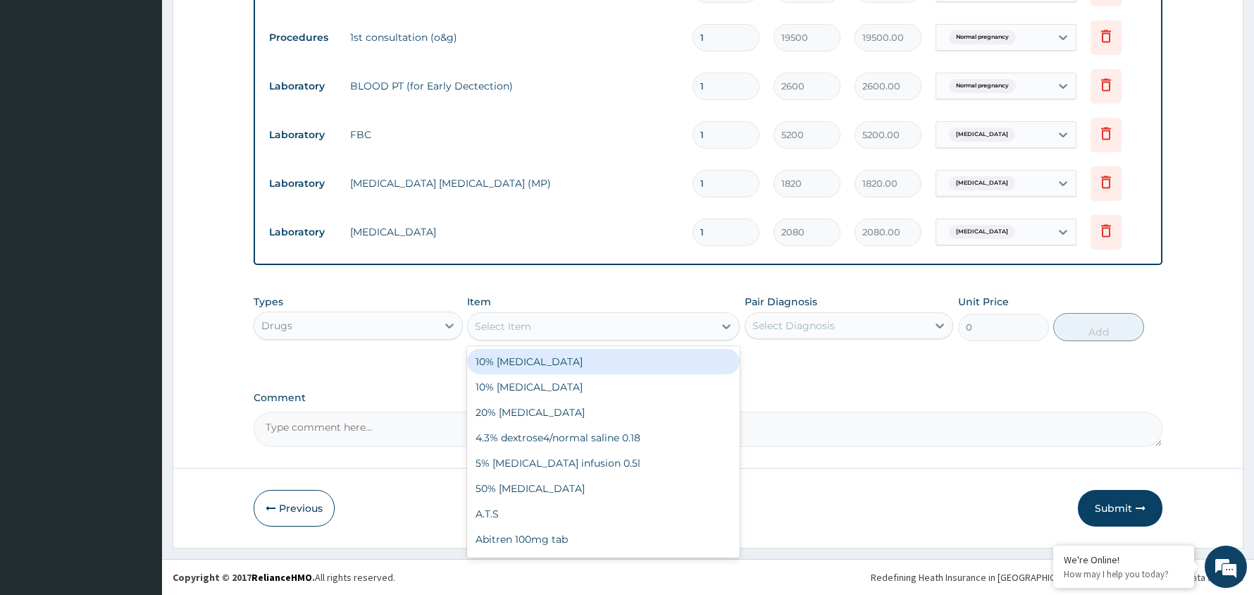
click at [599, 328] on div "Select Item" at bounding box center [591, 326] width 246 height 23
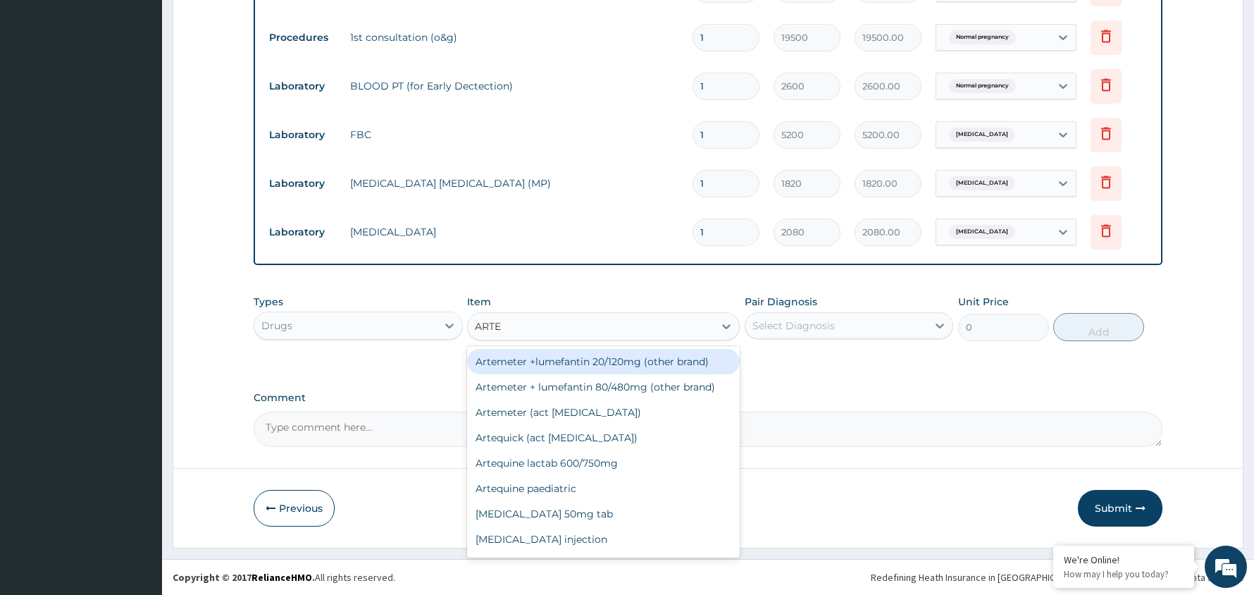
type input "ARTEM"
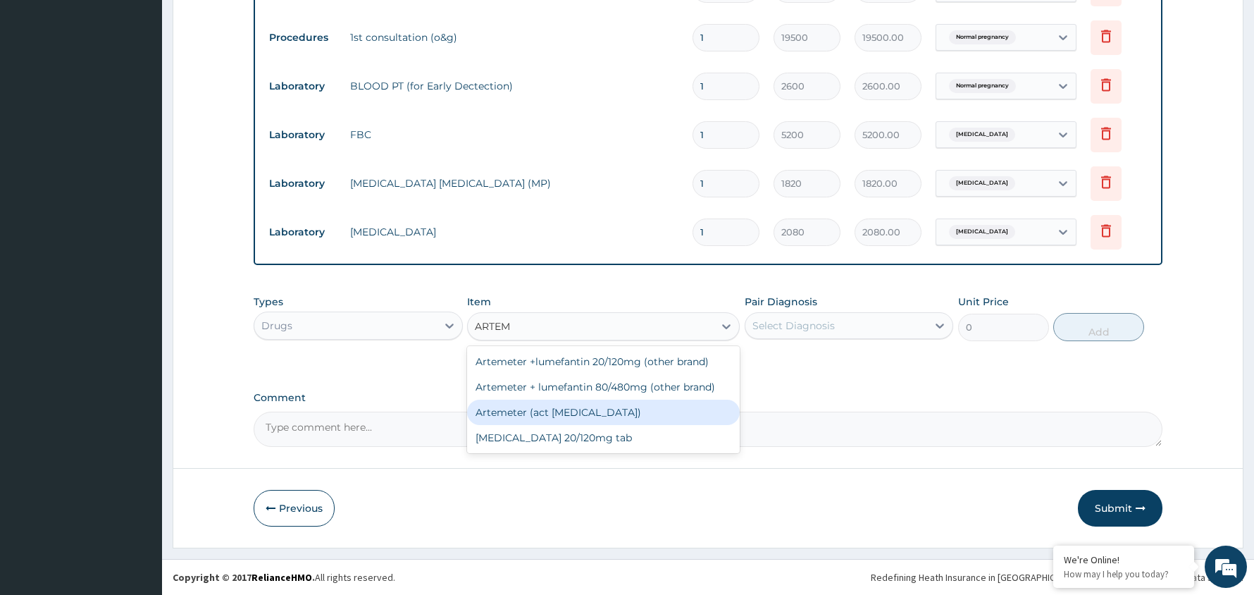
click at [560, 409] on div "Artemeter (act antimalarial)" at bounding box center [603, 412] width 273 height 25
type input "700"
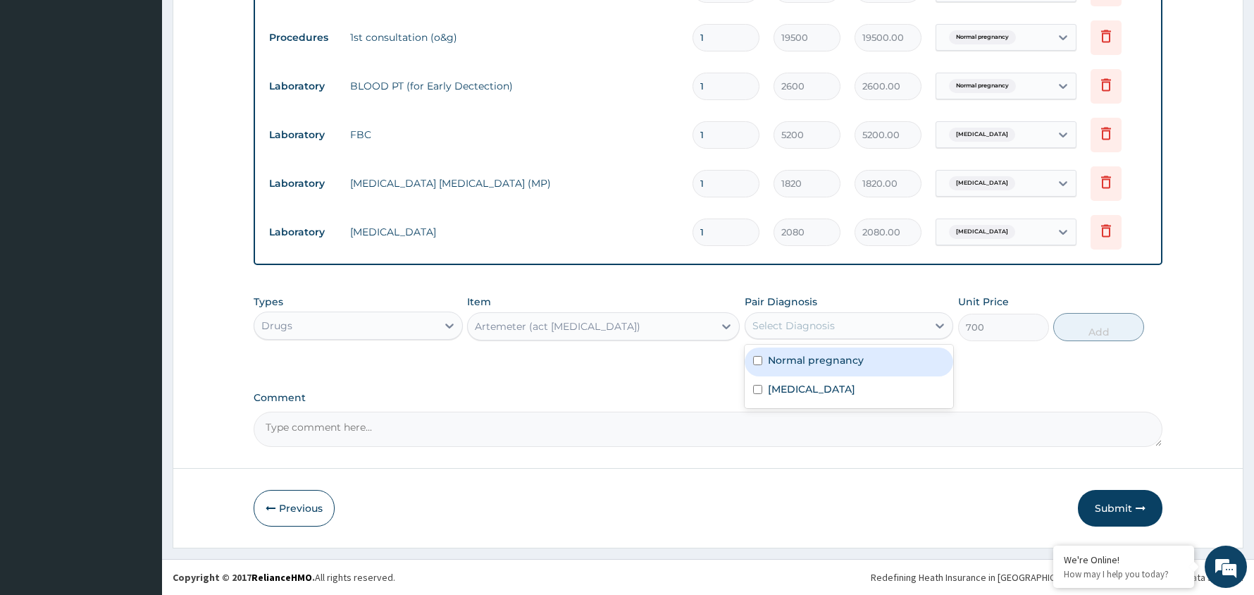
click at [919, 327] on div "Select Diagnosis" at bounding box center [837, 325] width 183 height 23
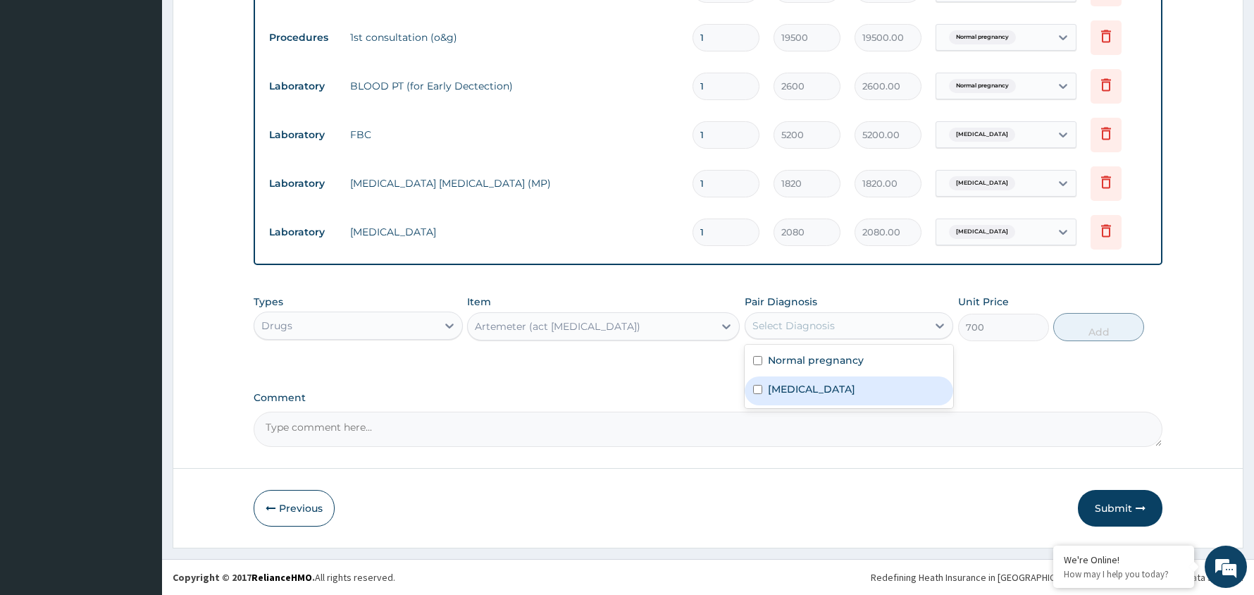
click at [860, 390] on div "Malaria" at bounding box center [849, 390] width 209 height 29
checkbox input "true"
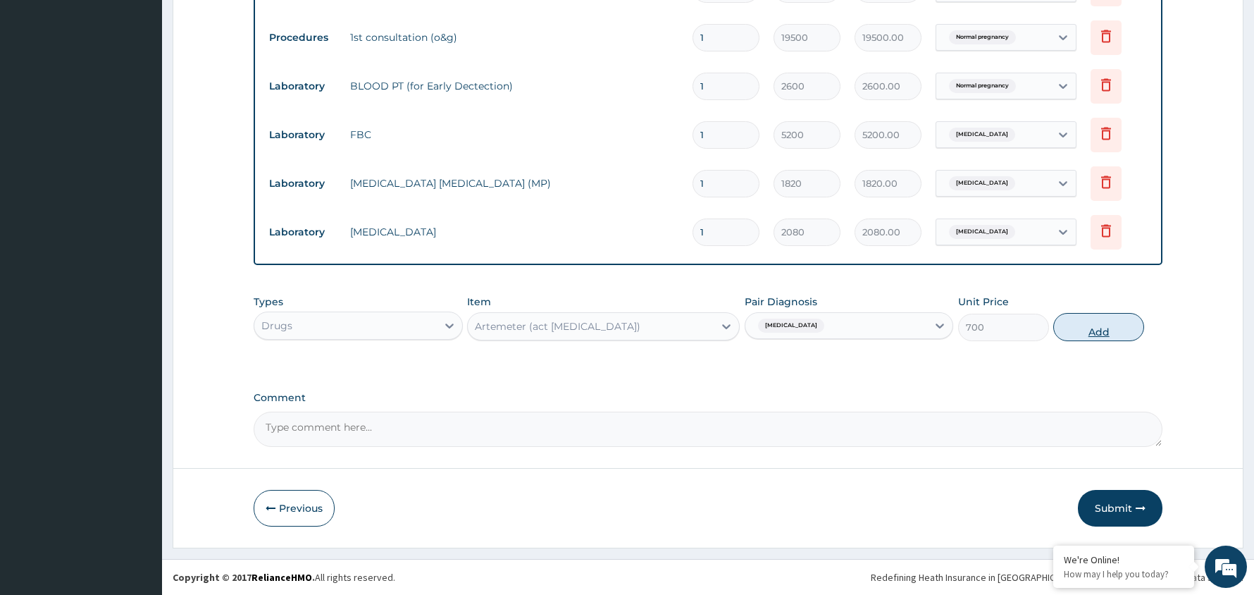
click at [1095, 324] on button "Add" at bounding box center [1099, 327] width 91 height 28
type input "0"
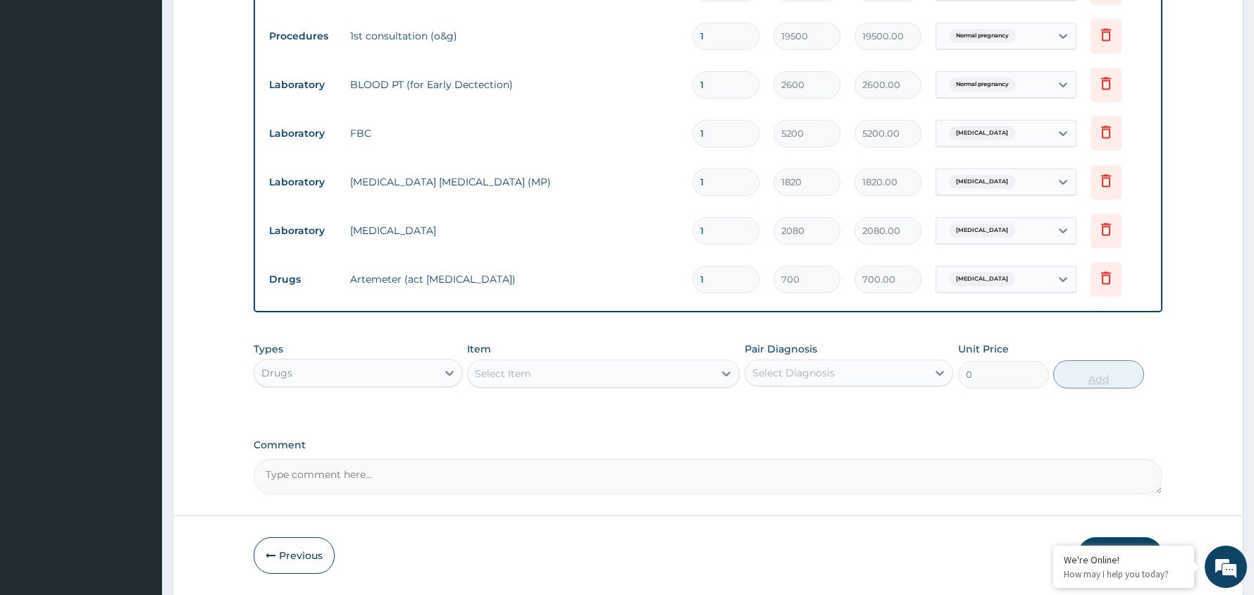
type input "0.00"
type input "6"
type input "4200.00"
type input "6"
click at [1104, 283] on icon at bounding box center [1106, 277] width 17 height 17
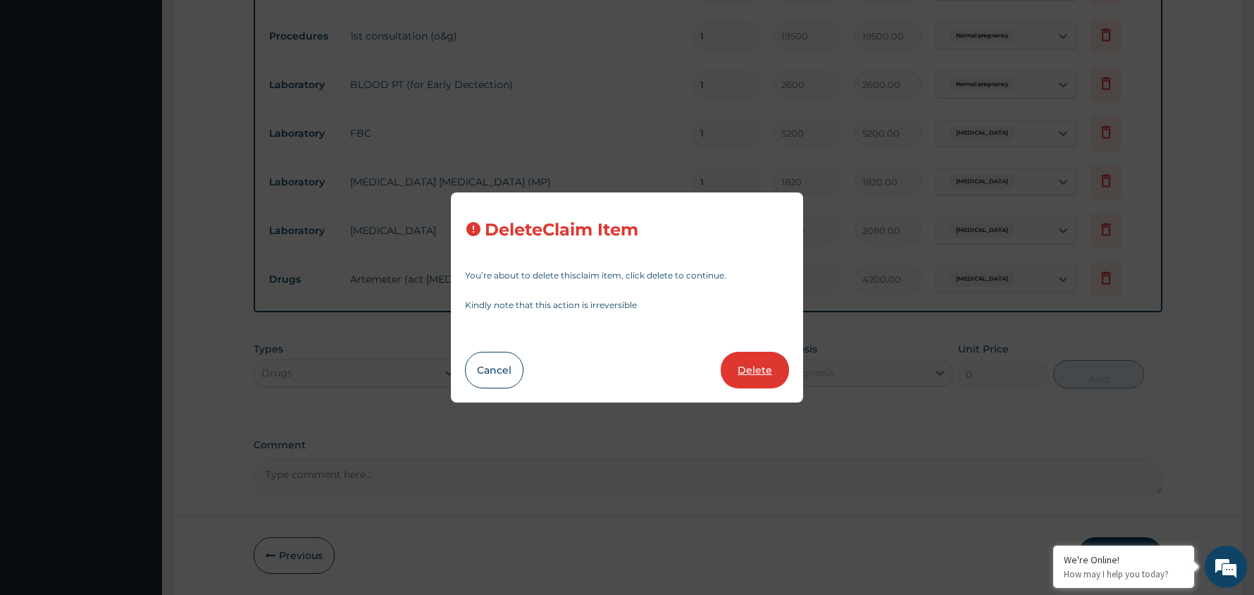
click at [754, 369] on button "Delete" at bounding box center [755, 370] width 68 height 37
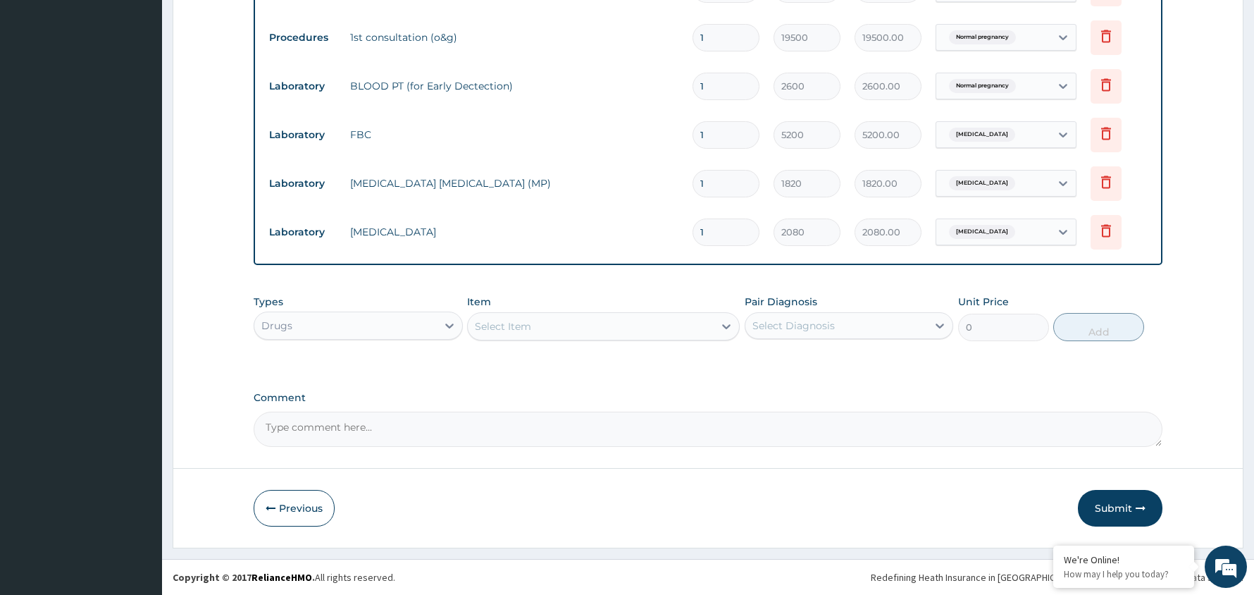
click at [533, 322] on div "Select Item" at bounding box center [591, 326] width 246 height 23
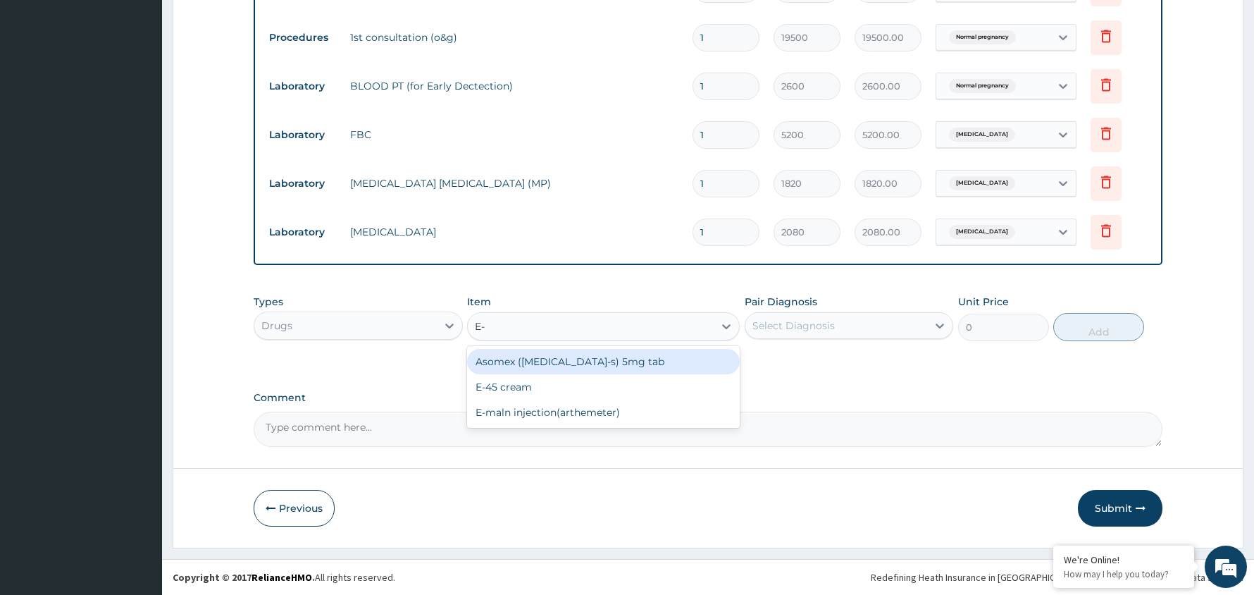
type input "E-M"
click at [570, 359] on div "E-maln injection(arthemeter)" at bounding box center [603, 361] width 273 height 25
type input "1880"
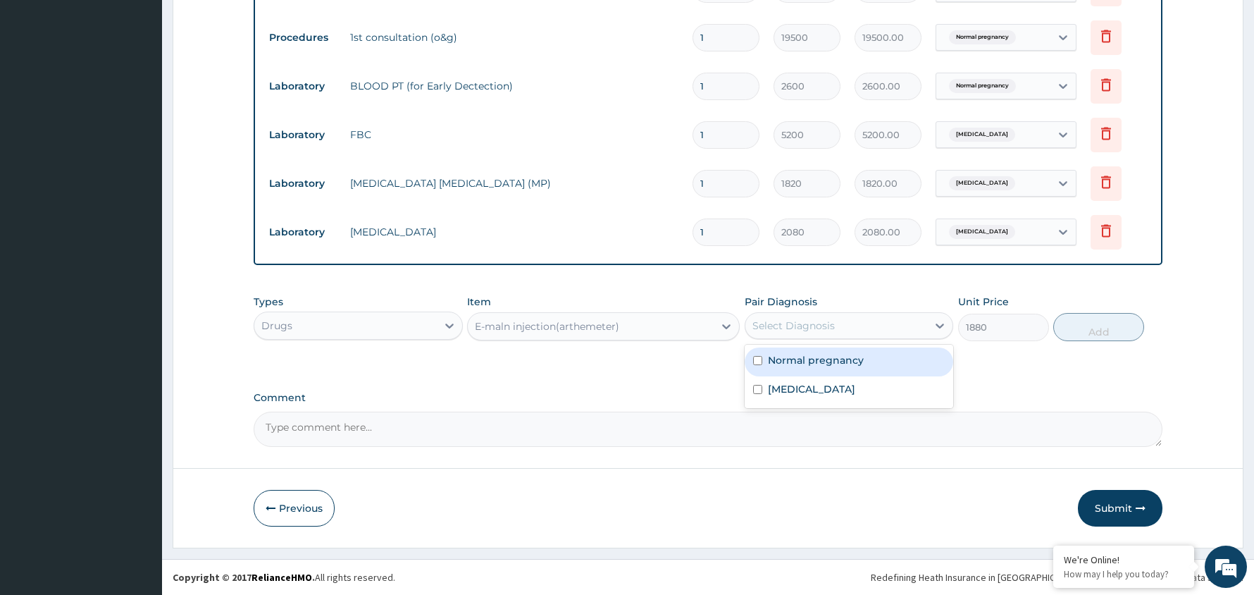
click at [903, 324] on div "Select Diagnosis" at bounding box center [837, 325] width 183 height 23
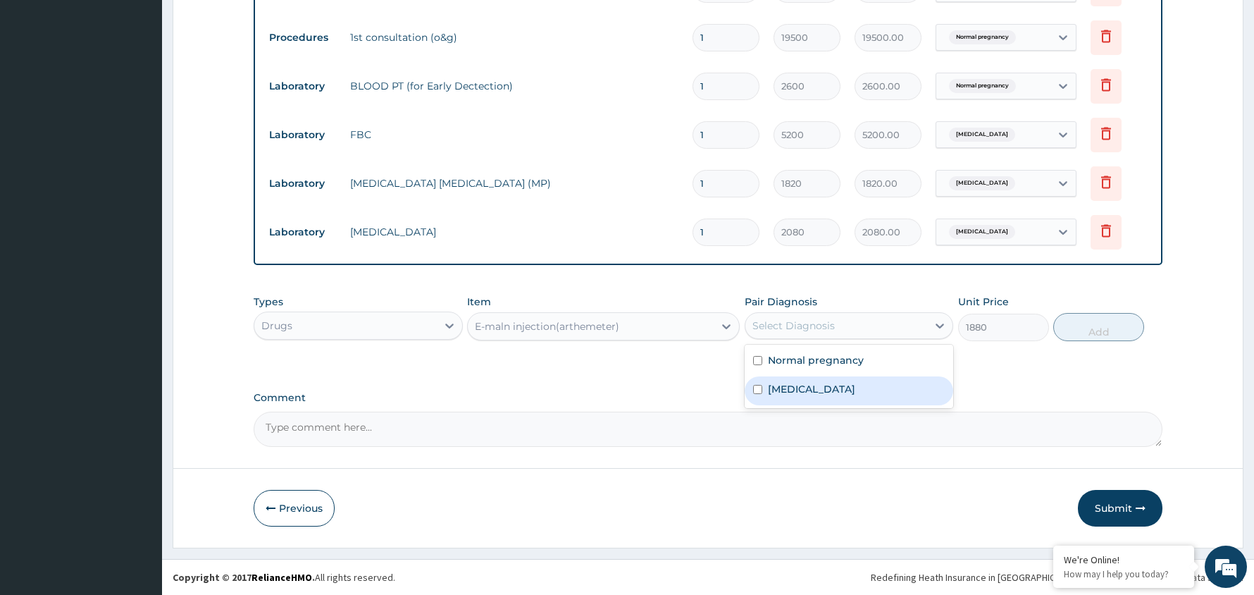
click at [864, 392] on div "Malaria" at bounding box center [849, 390] width 209 height 29
checkbox input "true"
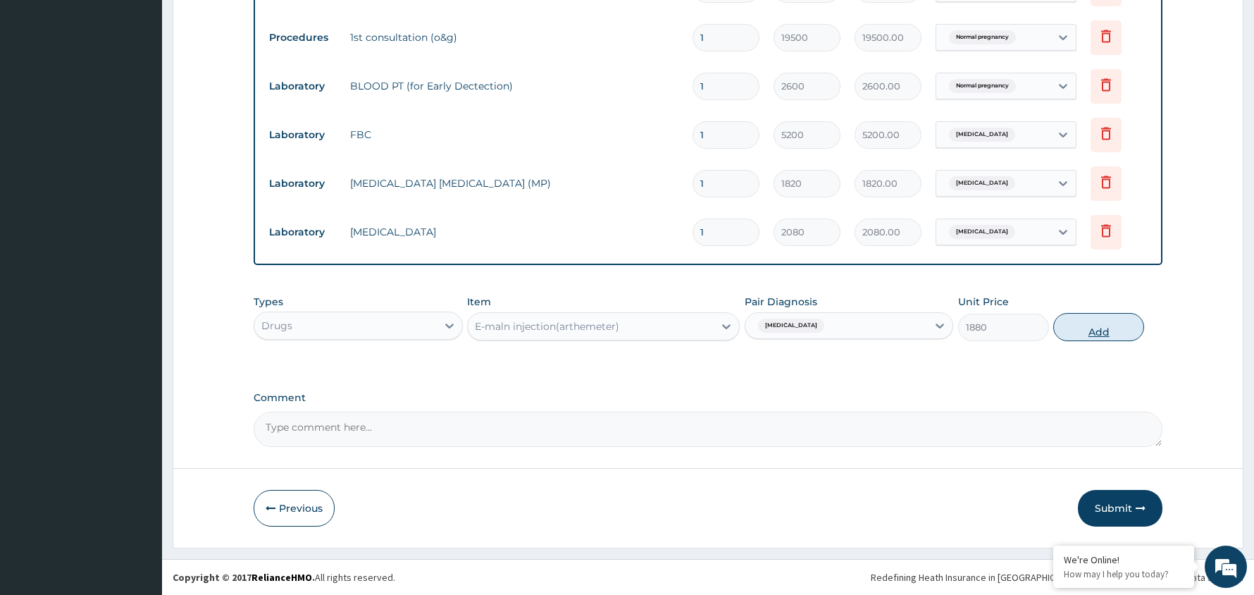
click at [1101, 322] on button "Add" at bounding box center [1099, 327] width 91 height 28
type input "0"
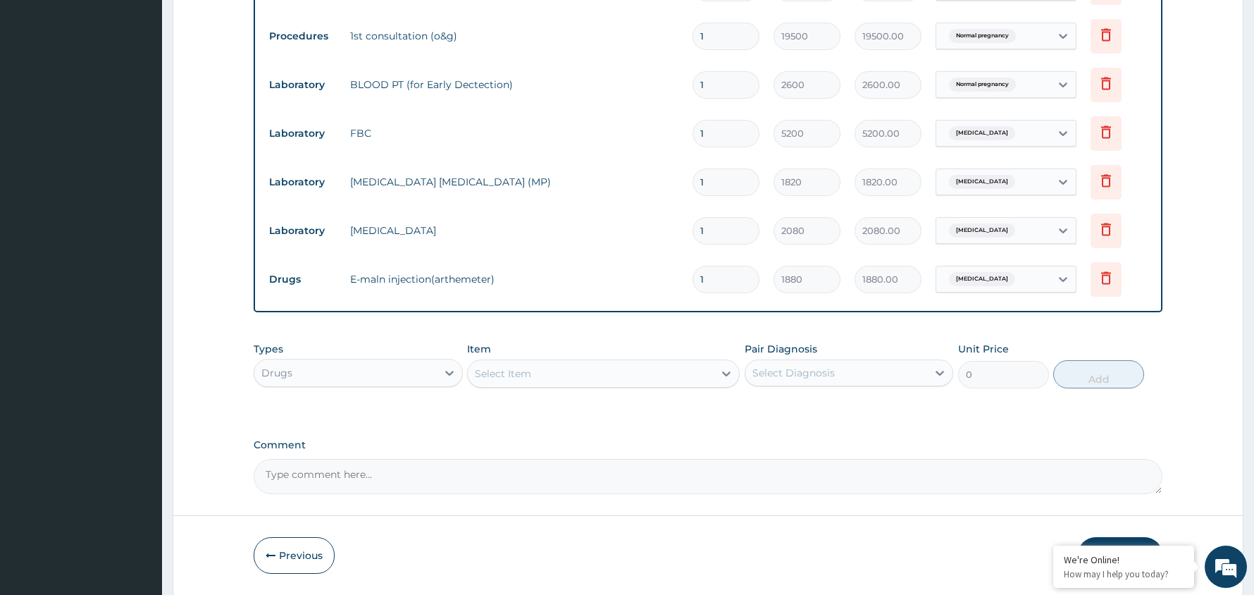
type input "0.00"
type input "3"
type input "5640.00"
type input "3"
click at [787, 370] on div "Select Diagnosis" at bounding box center [794, 373] width 82 height 14
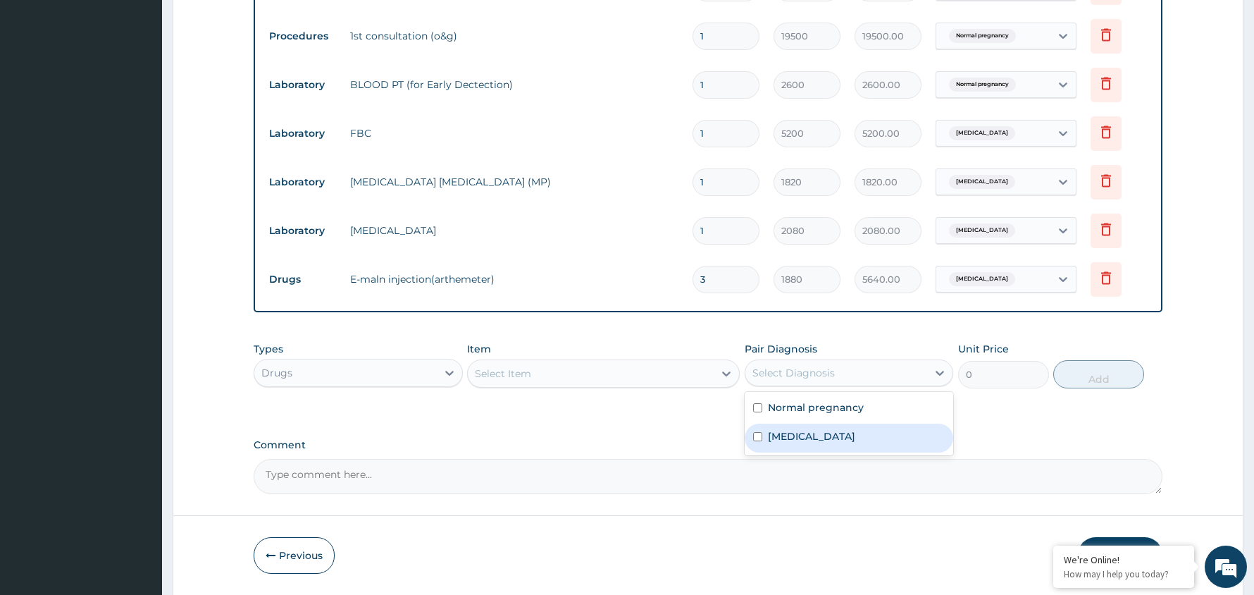
click at [795, 445] on div "Malaria" at bounding box center [849, 438] width 209 height 29
checkbox input "true"
click at [589, 373] on div "Select Item" at bounding box center [591, 373] width 246 height 23
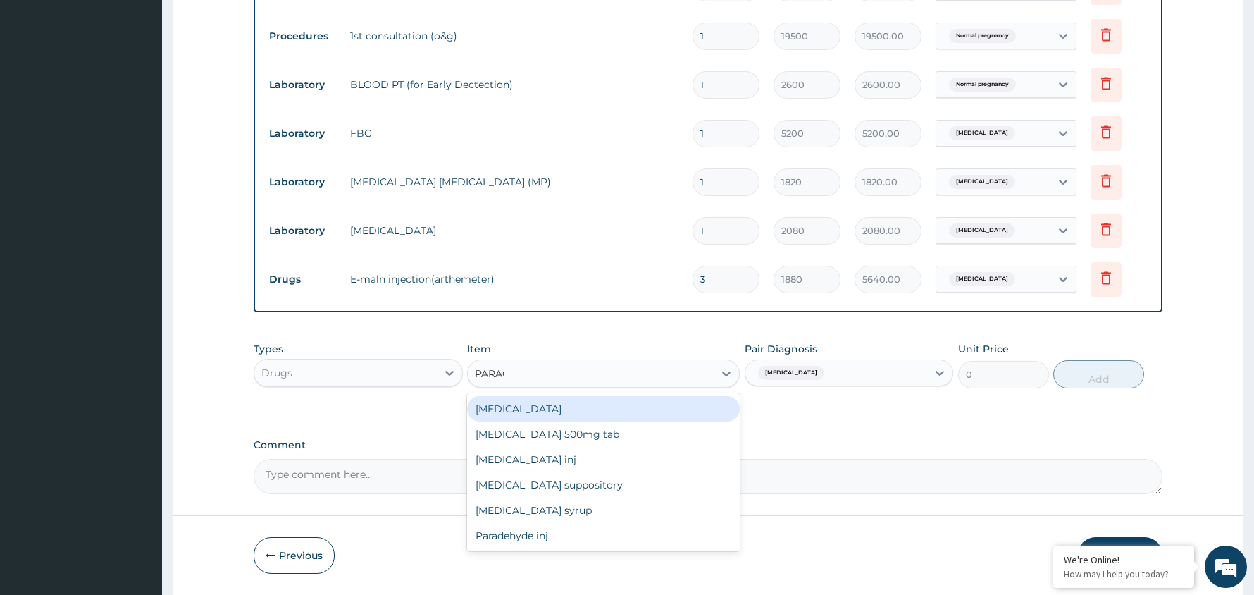
type input "PARACE"
click at [579, 407] on div "Paracetamol 500mg tab" at bounding box center [603, 408] width 273 height 25
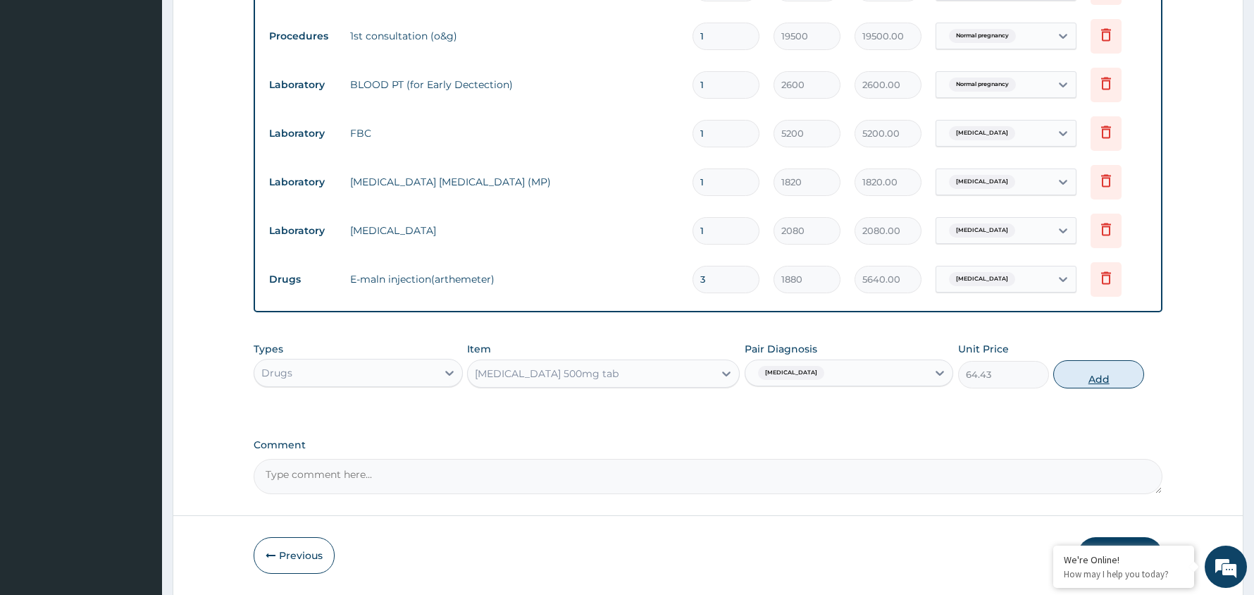
click at [1097, 378] on button "Add" at bounding box center [1099, 374] width 91 height 28
type input "0"
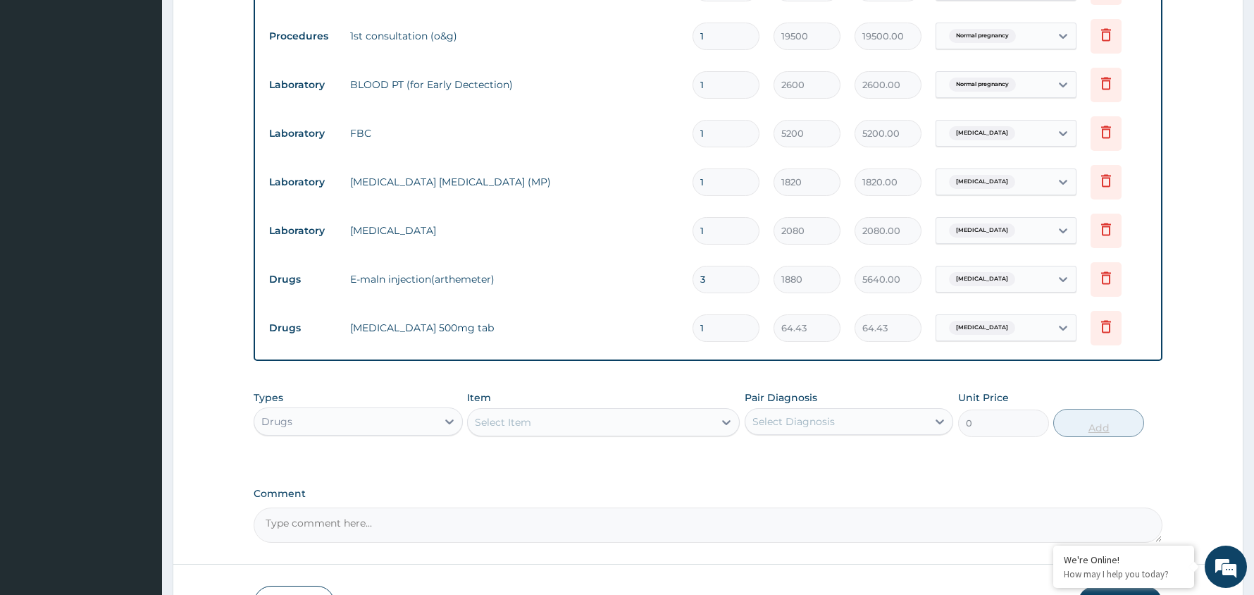
type input "18"
type input "1159.74"
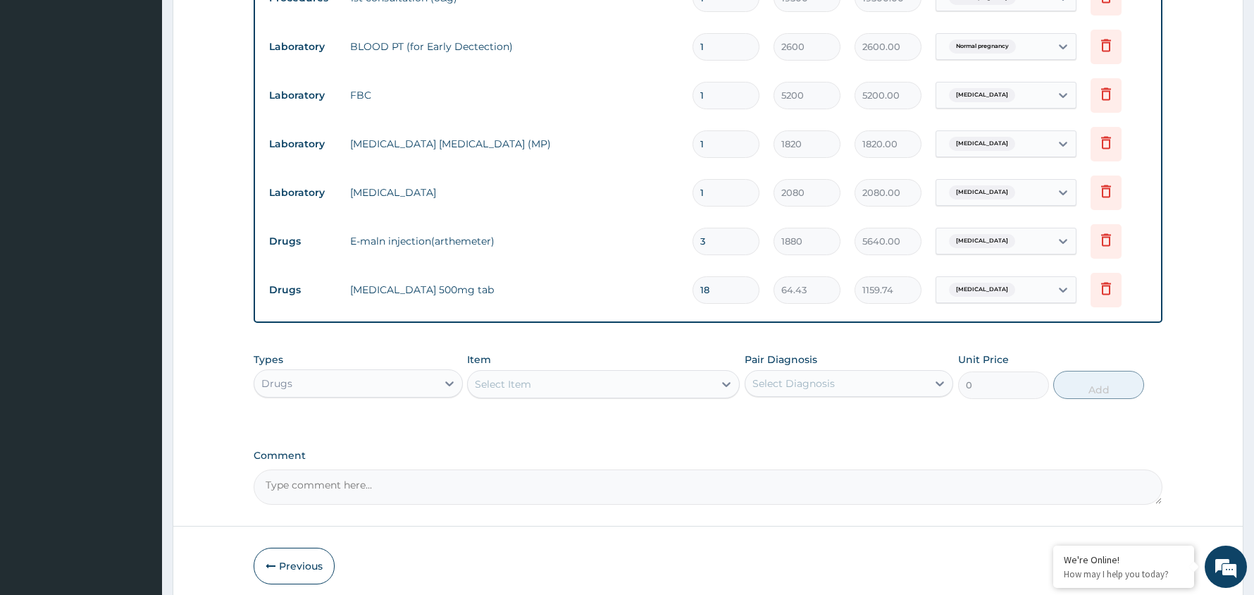
scroll to position [697, 0]
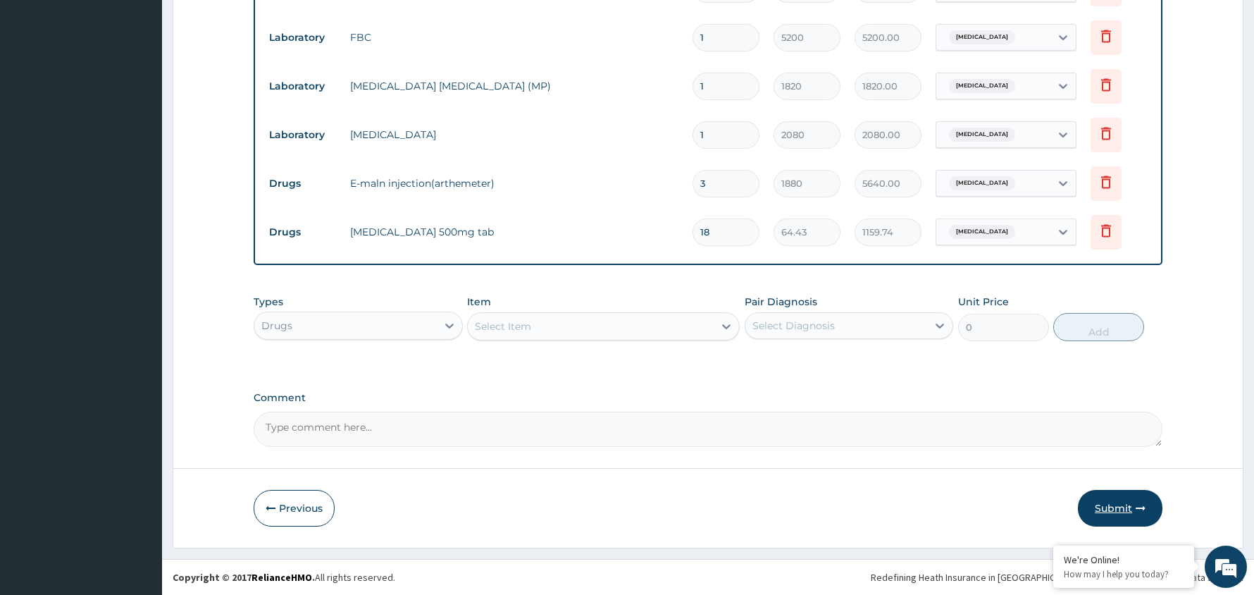
type input "18"
click at [1114, 505] on button "Submit" at bounding box center [1120, 508] width 85 height 37
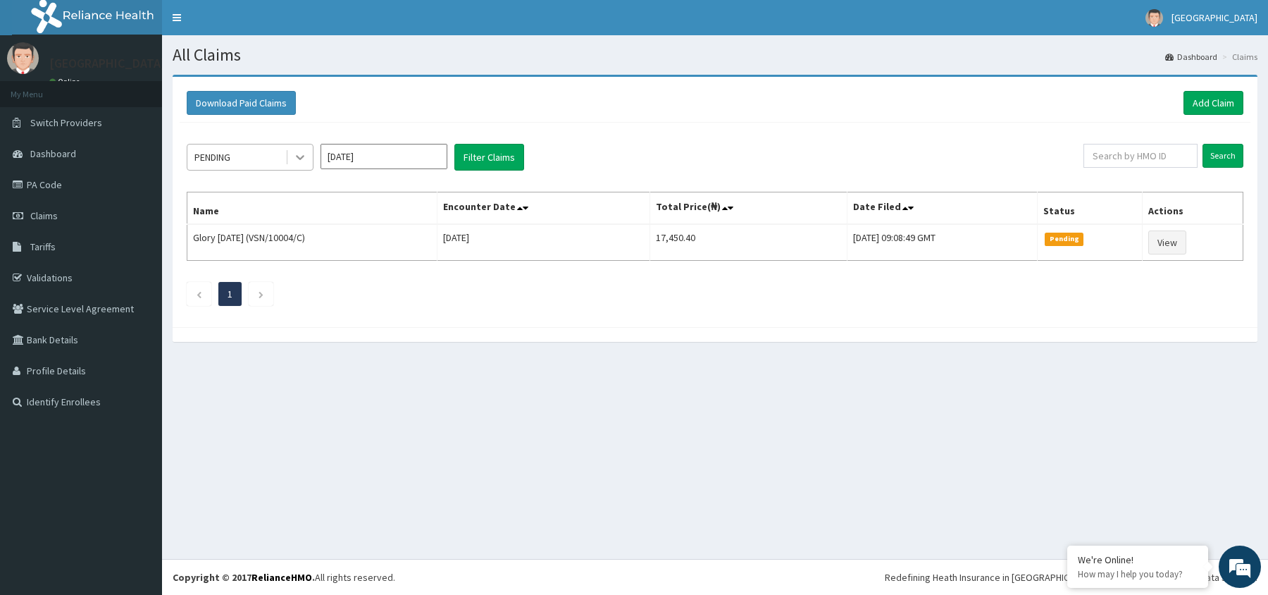
click at [300, 156] on icon at bounding box center [300, 157] width 14 height 14
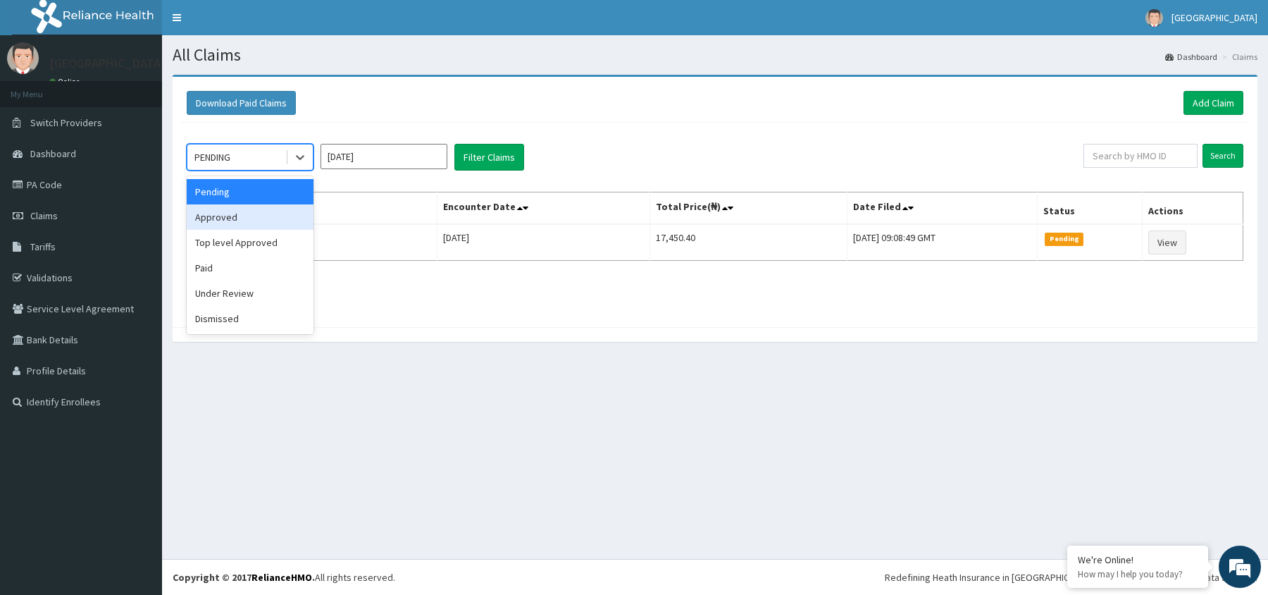
click at [264, 224] on div "Approved" at bounding box center [250, 216] width 127 height 25
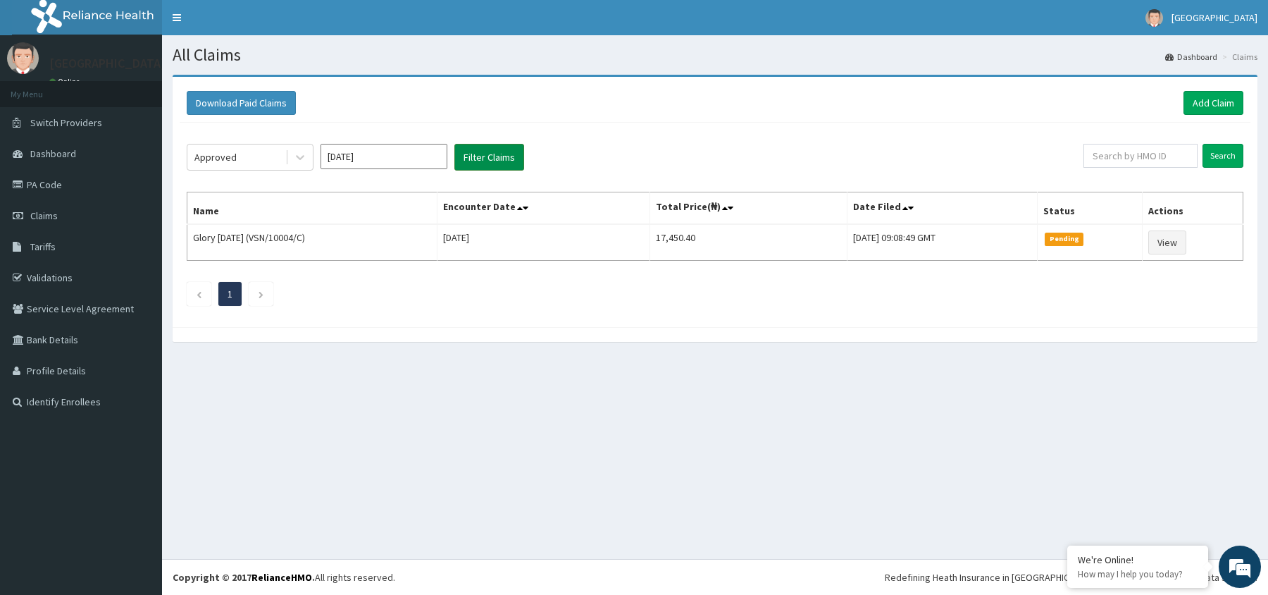
click at [486, 156] on button "Filter Claims" at bounding box center [490, 157] width 70 height 27
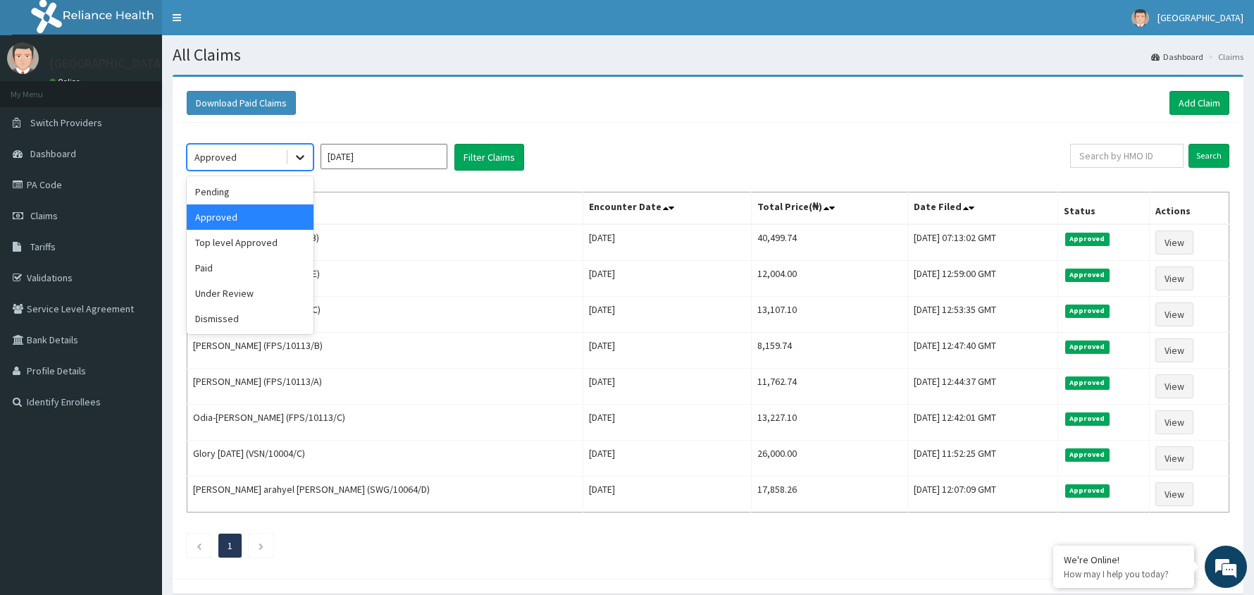
click at [300, 161] on icon at bounding box center [300, 157] width 14 height 14
click at [241, 299] on div "Under Review" at bounding box center [250, 292] width 127 height 25
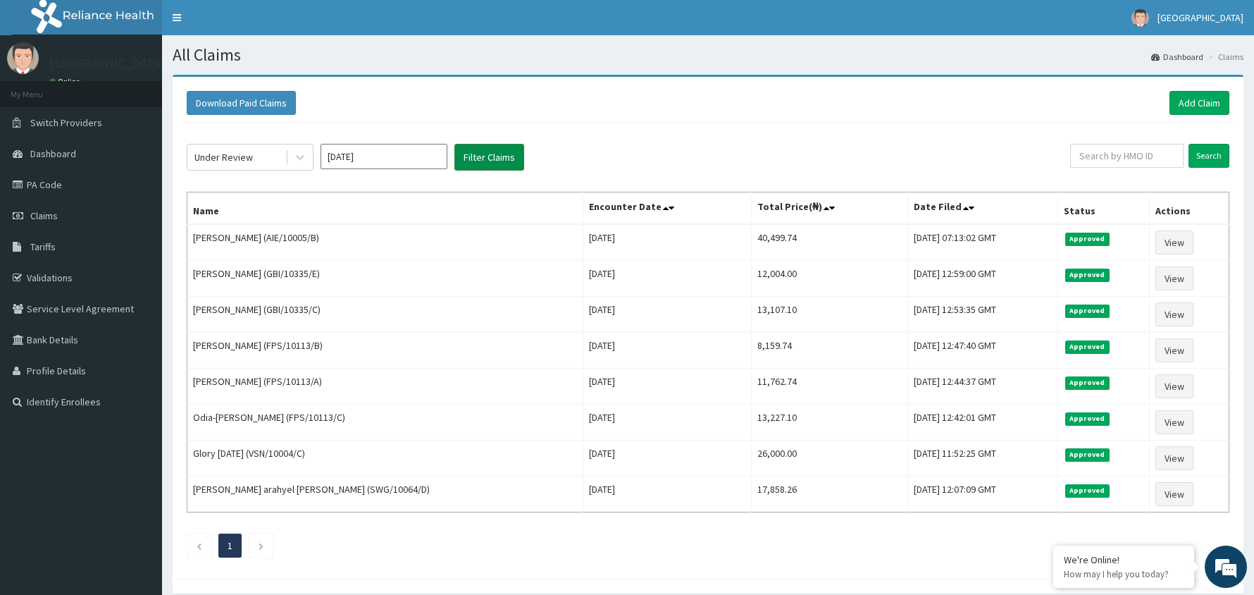
click at [486, 153] on button "Filter Claims" at bounding box center [490, 157] width 70 height 27
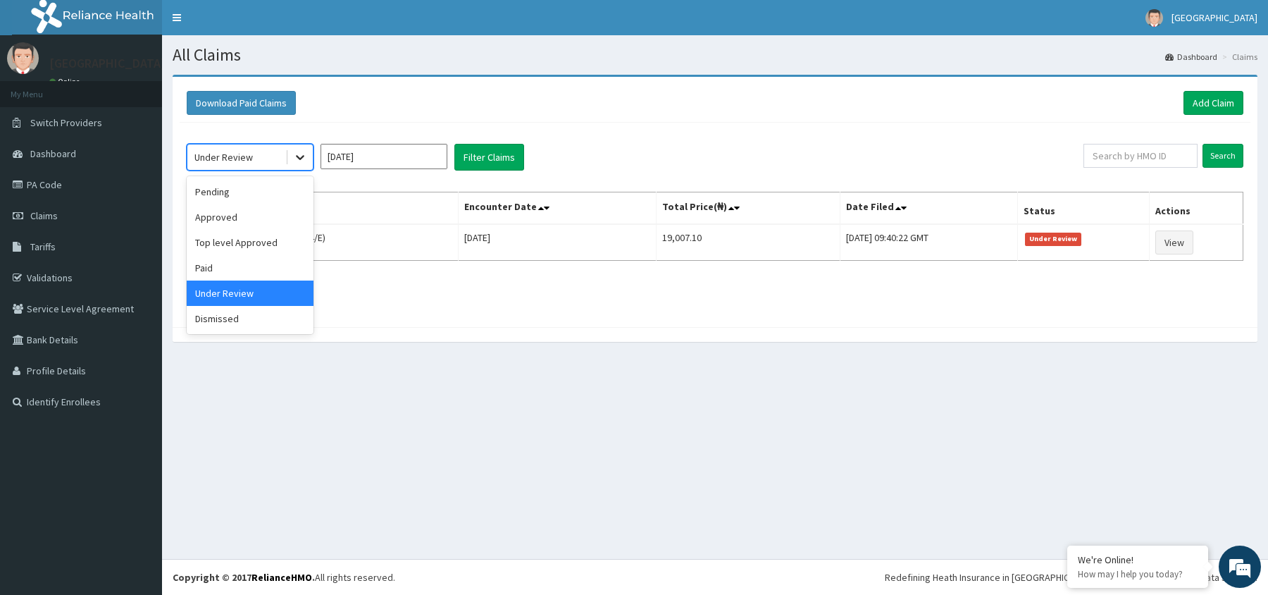
click at [302, 155] on icon at bounding box center [300, 157] width 14 height 14
